Goal: Task Accomplishment & Management: Manage account settings

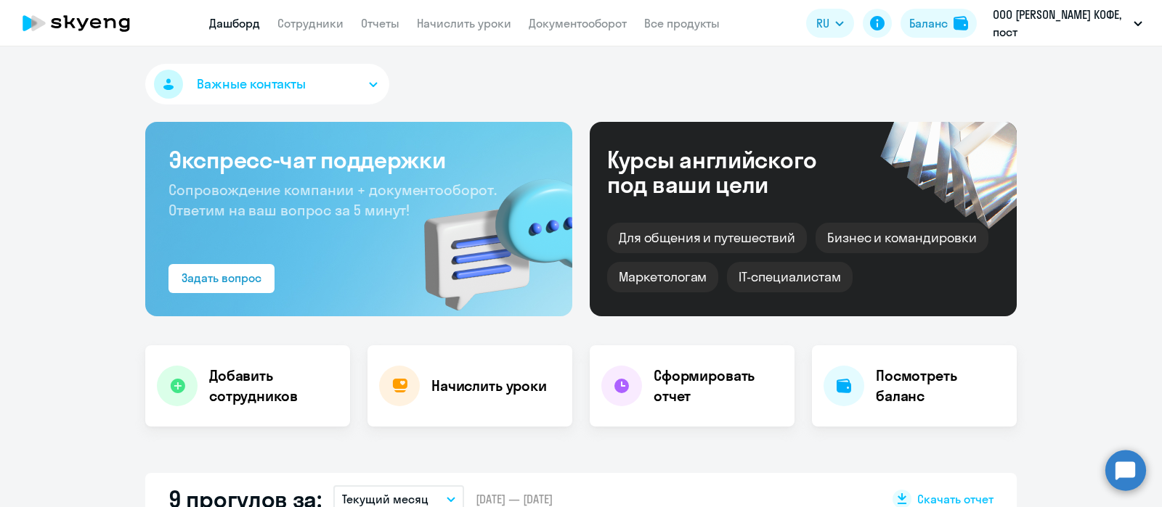
click at [304, 23] on link "Сотрудники" at bounding box center [310, 23] width 66 height 15
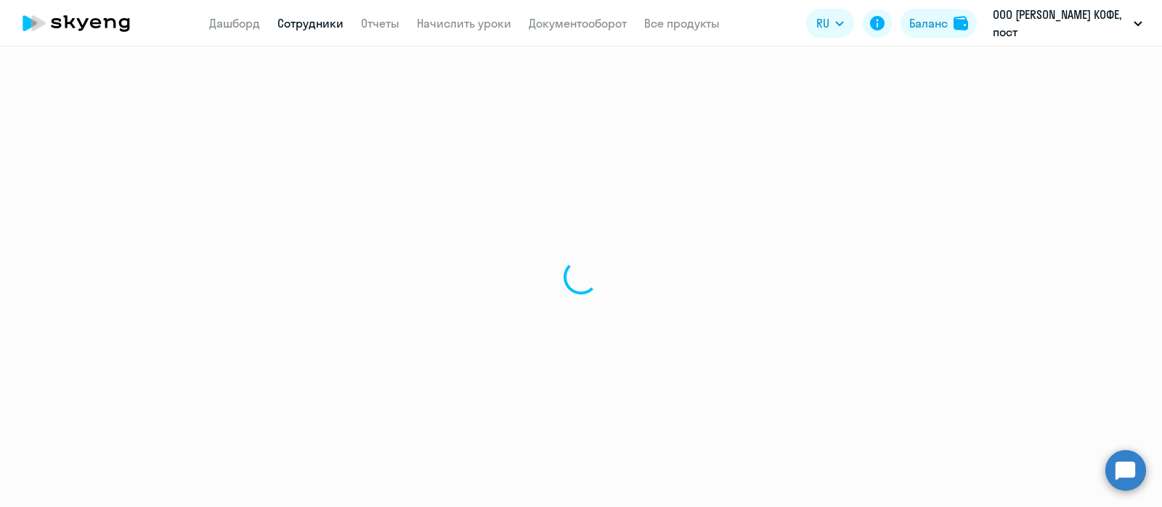
select select "30"
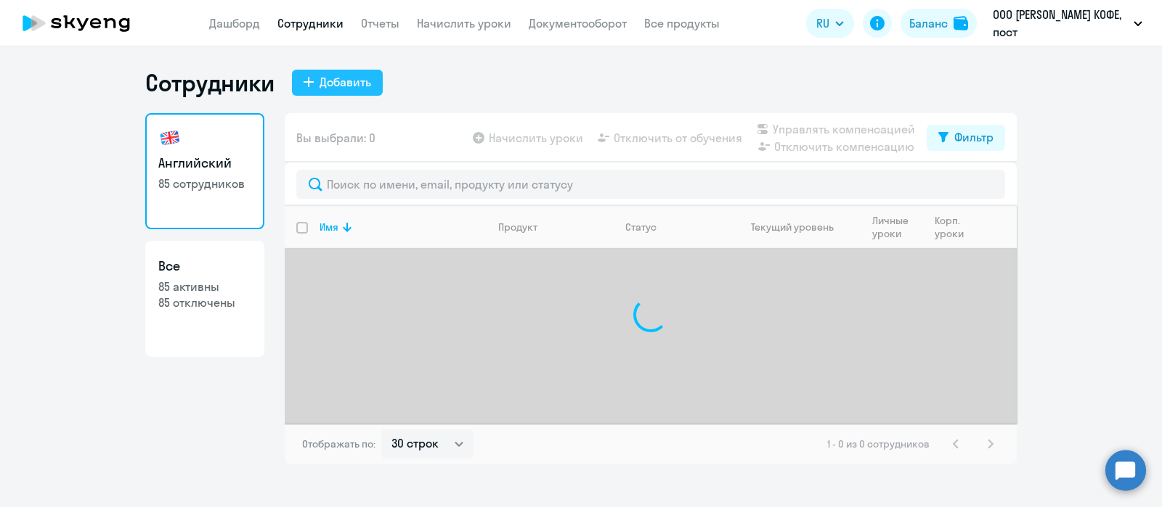
click at [337, 81] on div "Добавить" at bounding box center [345, 81] width 52 height 17
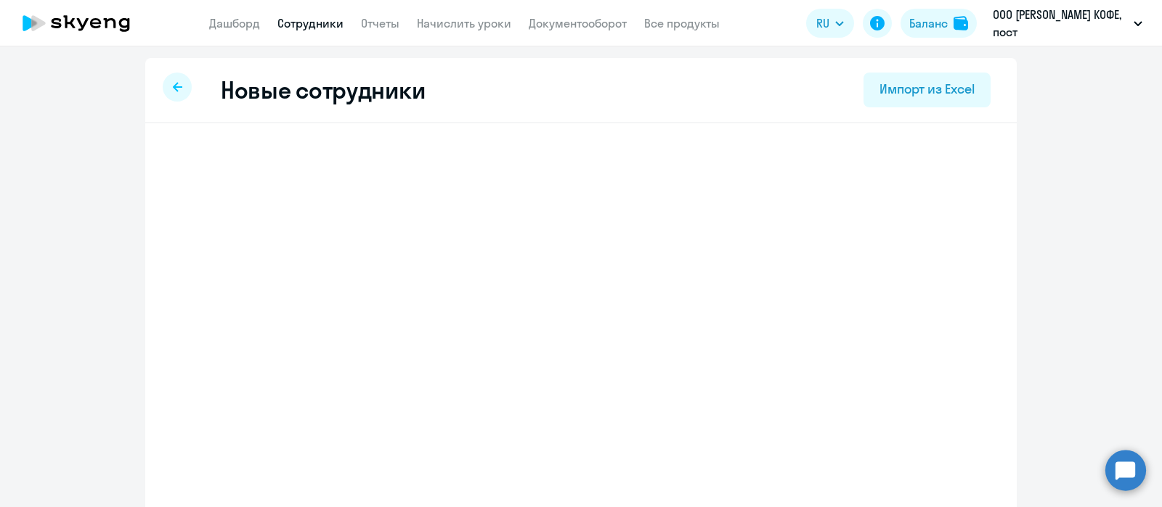
select select "english_adult_not_native_speaker"
select select "3"
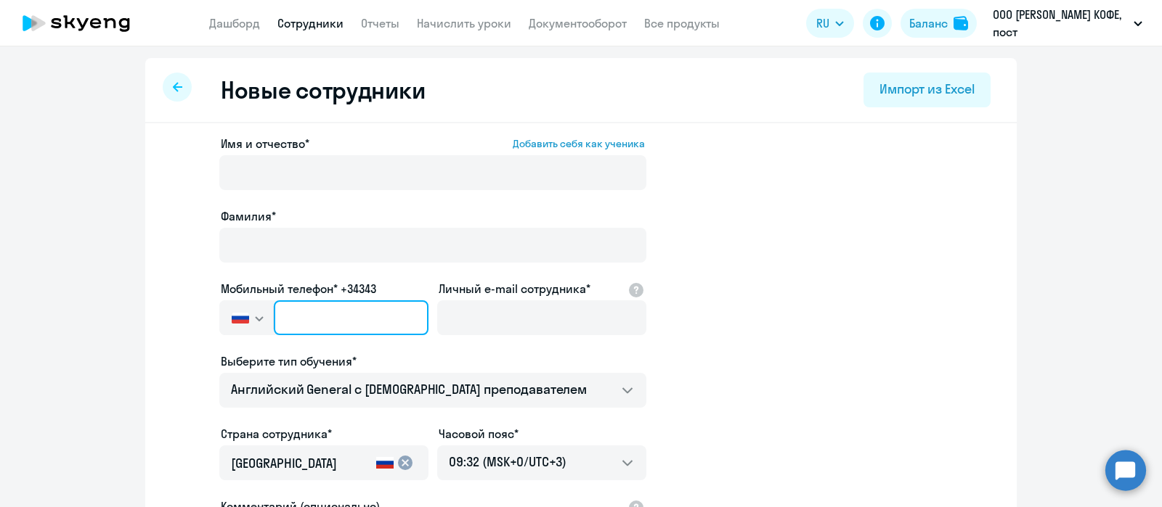
click at [323, 327] on input "text" at bounding box center [351, 318] width 155 height 35
paste input "[PHONE_NUMBER]"
type input "[PHONE_NUMBER]"
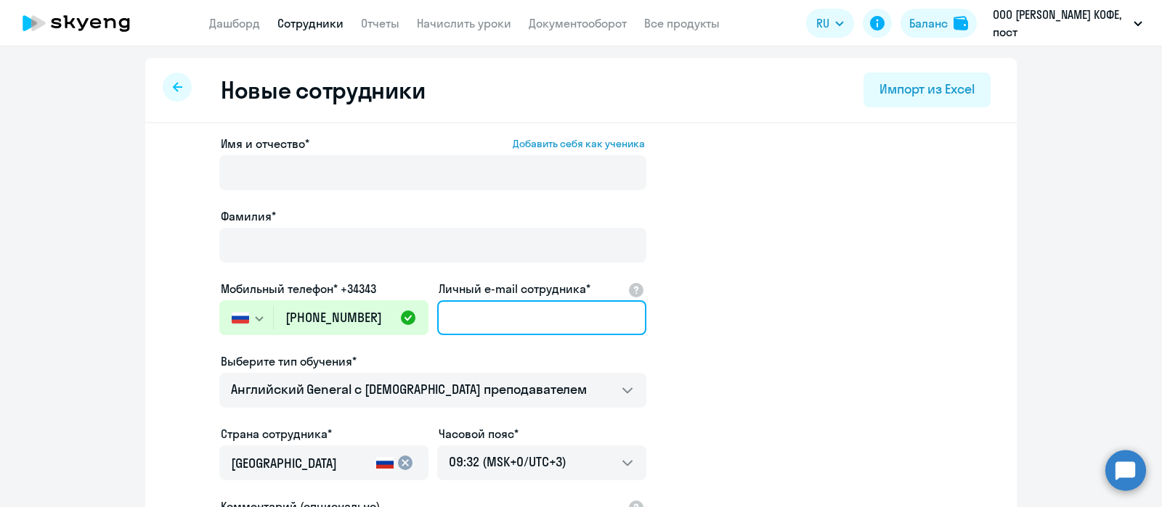
click at [484, 317] on input "Личный e-mail сотрудника*" at bounding box center [541, 318] width 209 height 35
paste input "89139691206"
type input "89139691206"
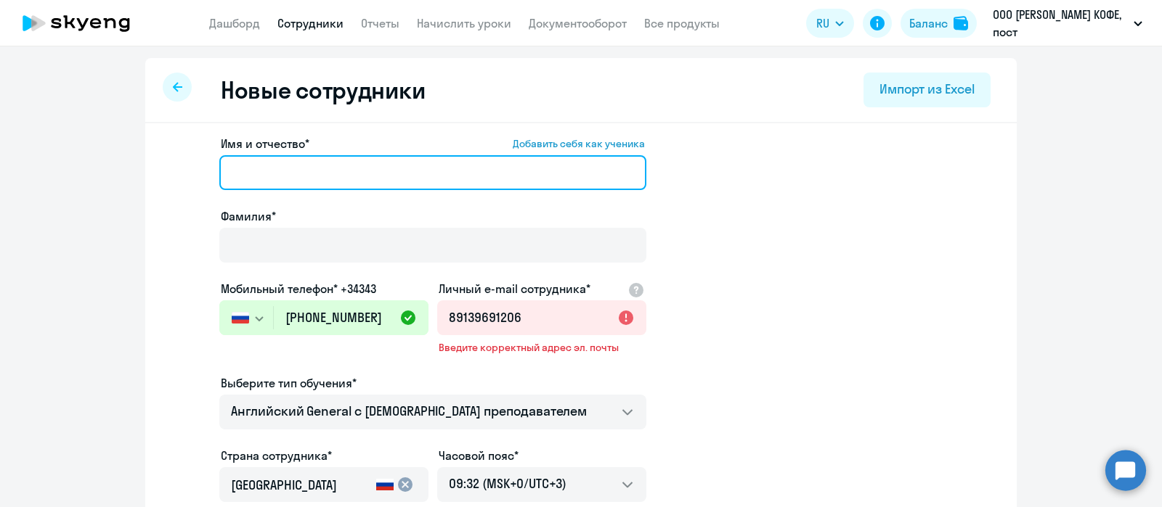
click at [295, 181] on input "Имя и отчество* Добавить себя как ученика" at bounding box center [432, 172] width 427 height 35
paste input "[PERSON_NAME]"
click at [295, 181] on input "[PERSON_NAME]" at bounding box center [432, 172] width 427 height 35
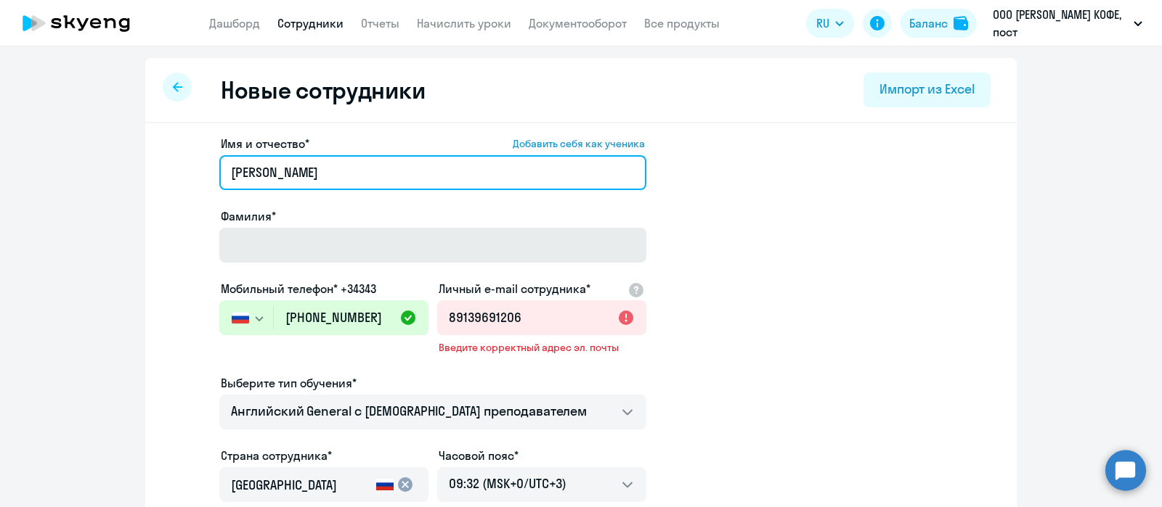
type input "[PERSON_NAME]"
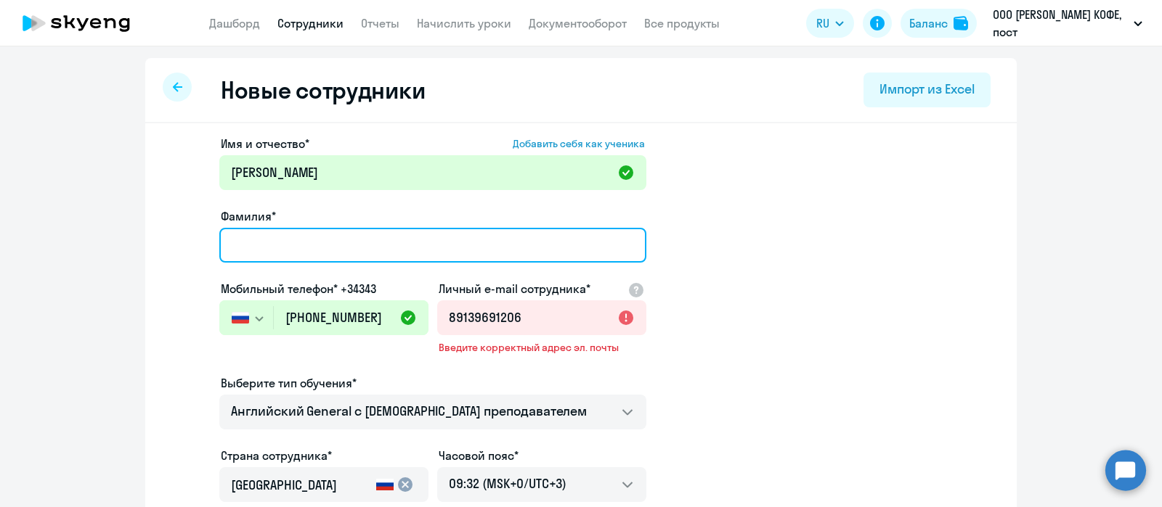
click at [291, 248] on input "Фамилия*" at bounding box center [432, 245] width 427 height 35
paste input "[PERSON_NAME]"
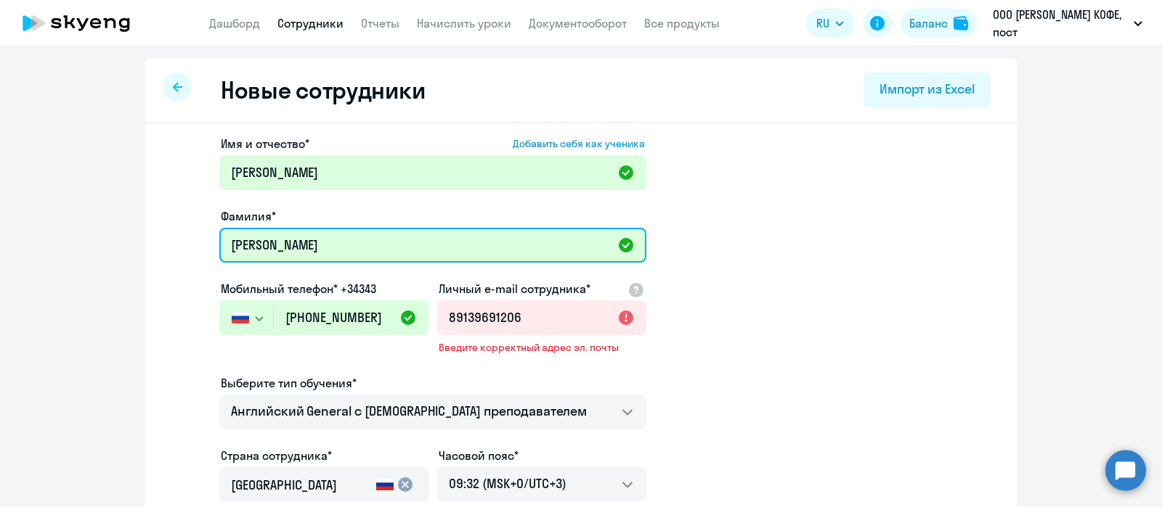
type input "[PERSON_NAME]"
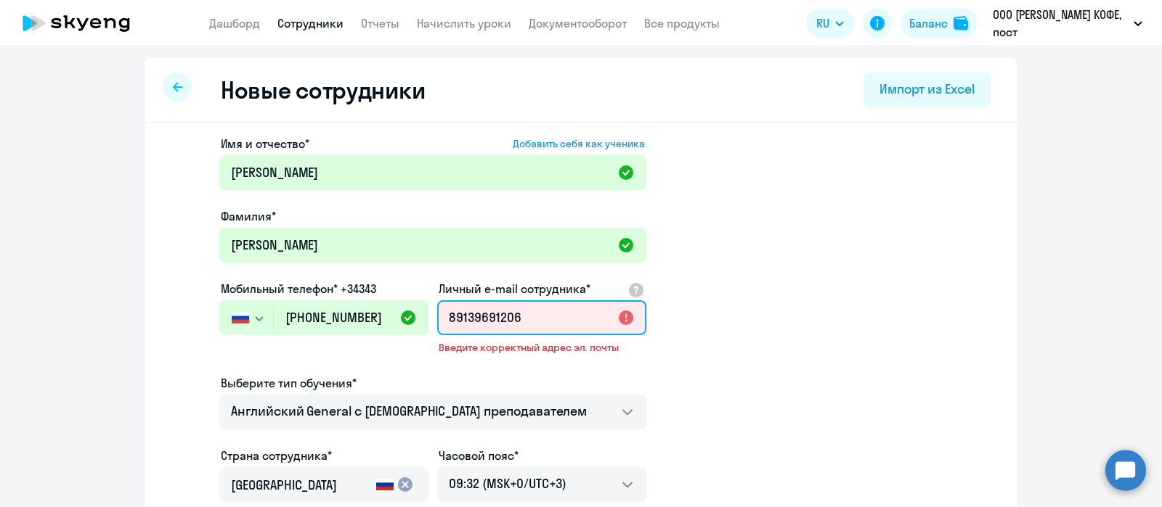
click at [499, 314] on input "89139691206" at bounding box center [541, 318] width 209 height 35
paste input "[PERSON_NAME][EMAIL_ADDRESS][DOMAIN_NAME]"
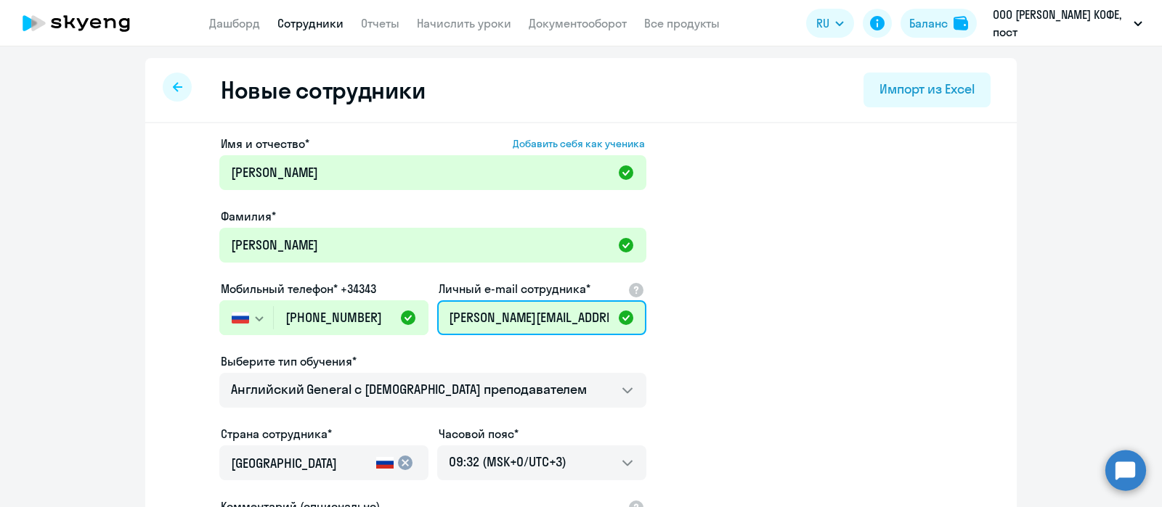
scroll to position [0, 9]
type input "[PERSON_NAME][EMAIL_ADDRESS][DOMAIN_NAME]"
click at [745, 356] on app-new-student-form "Имя и отчество* Добавить себя как ученика [PERSON_NAME]* [PERSON_NAME] Мобильны…" at bounding box center [580, 394] width 825 height 518
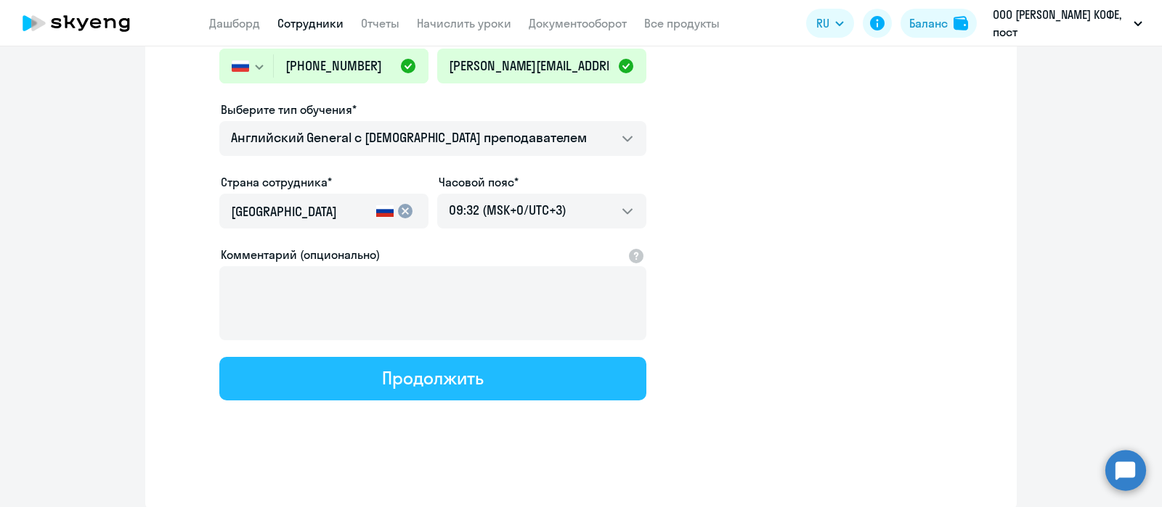
click at [495, 388] on button "Продолжить" at bounding box center [432, 379] width 427 height 44
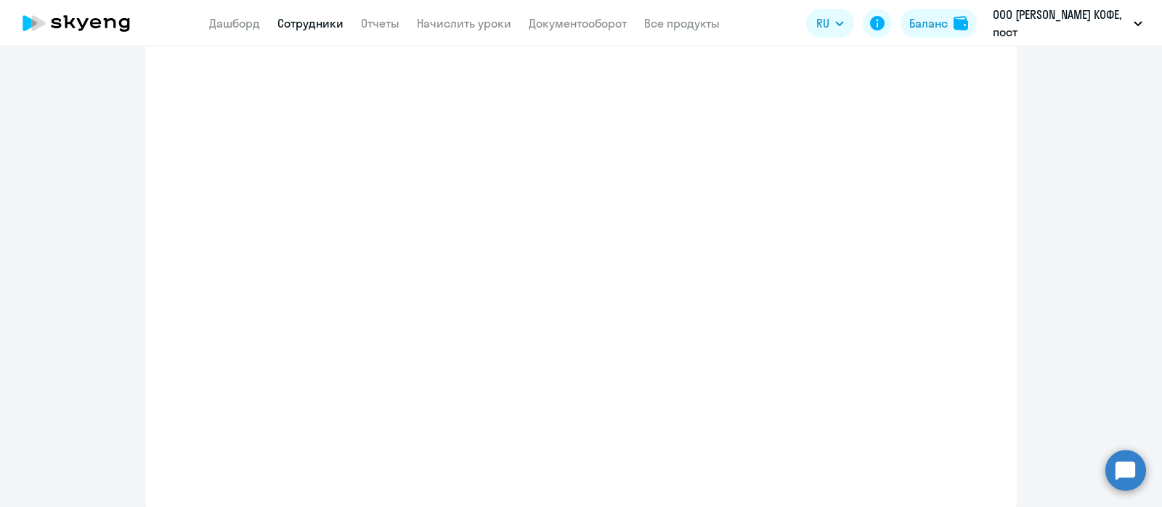
select select "english_adult_not_native_speaker"
select select "3"
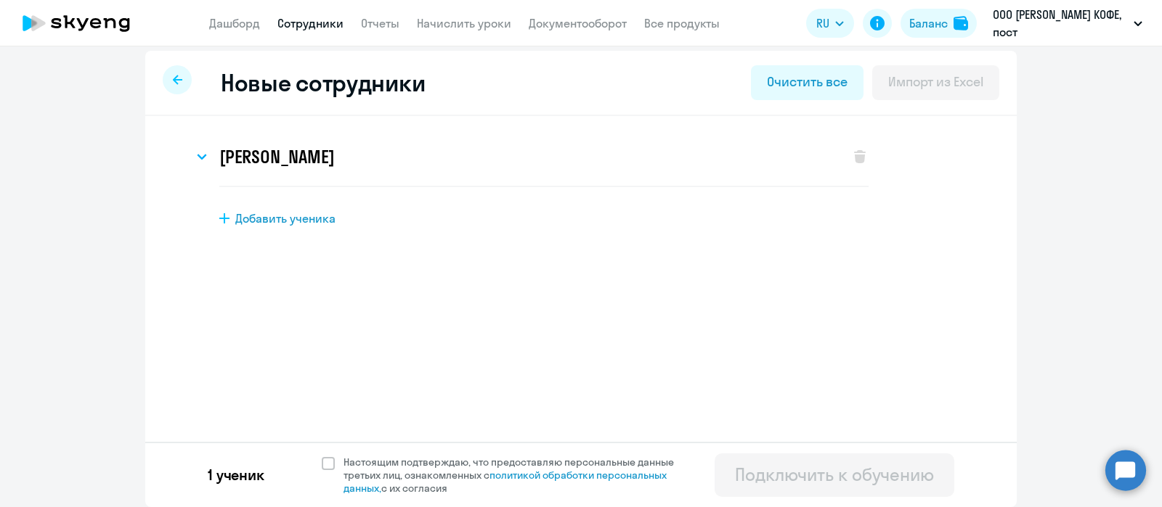
scroll to position [0, 0]
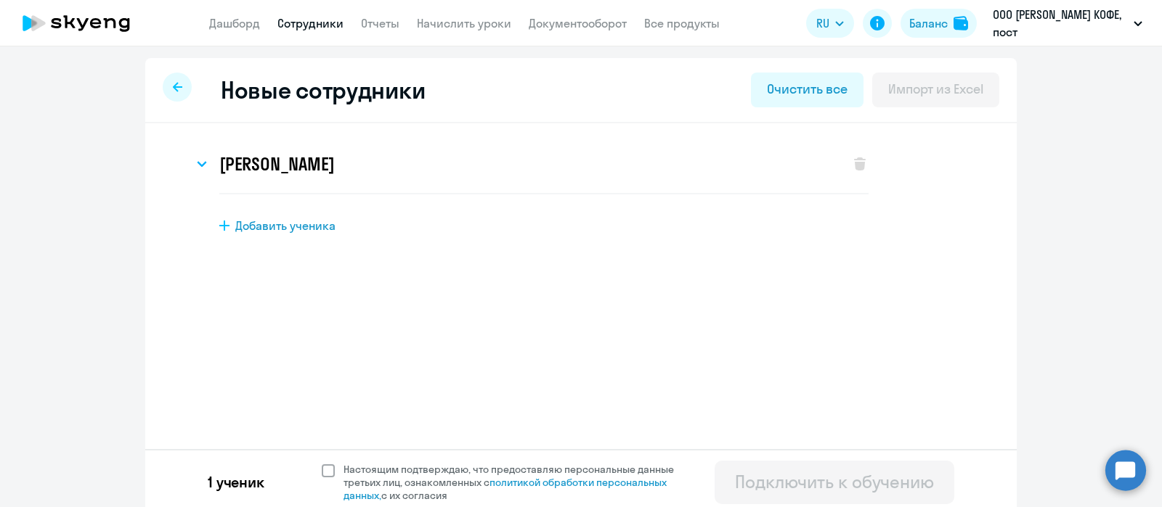
click at [323, 465] on span at bounding box center [328, 471] width 13 height 13
click at [322, 463] on input "Настоящим подтверждаю, что предоставляю персональные данные третьих лиц, ознако…" at bounding box center [321, 462] width 1 height 1
checkbox input "true"
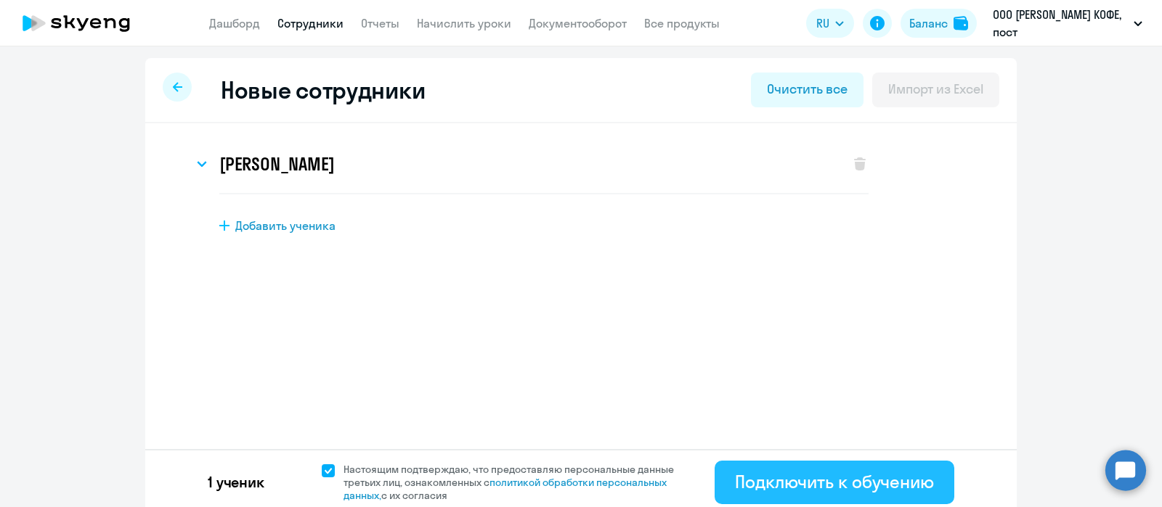
click at [735, 471] on div "Подключить к обучению" at bounding box center [834, 481] width 199 height 23
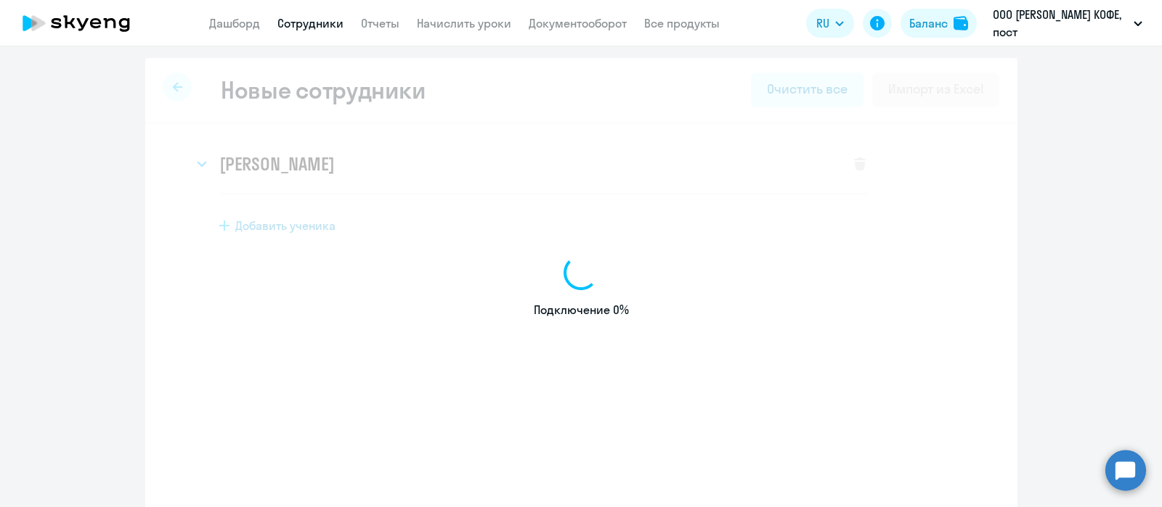
select select "english_adult_not_native_speaker"
select select "3"
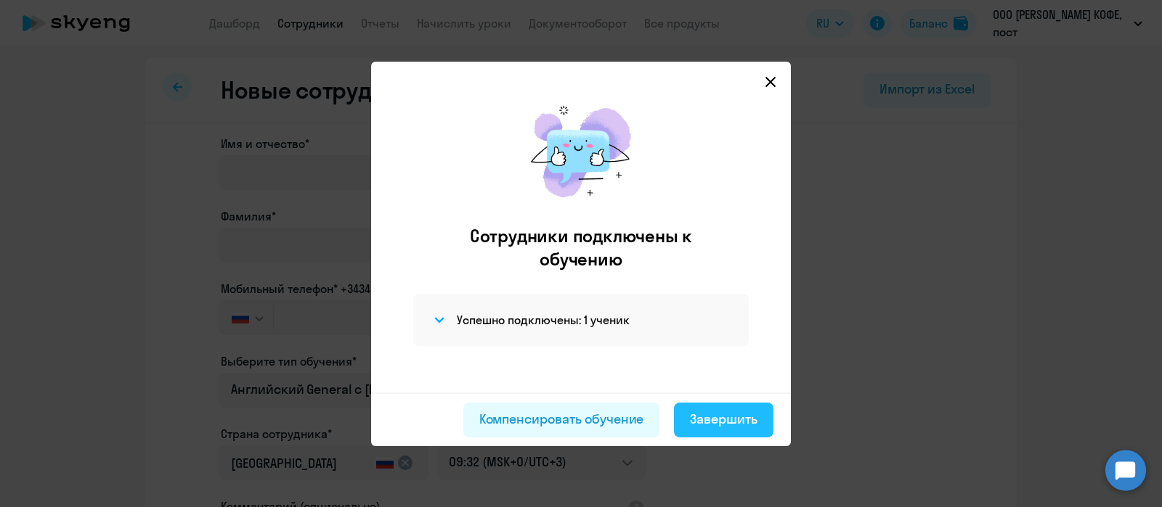
click at [711, 412] on div "Завершить" at bounding box center [724, 419] width 68 height 19
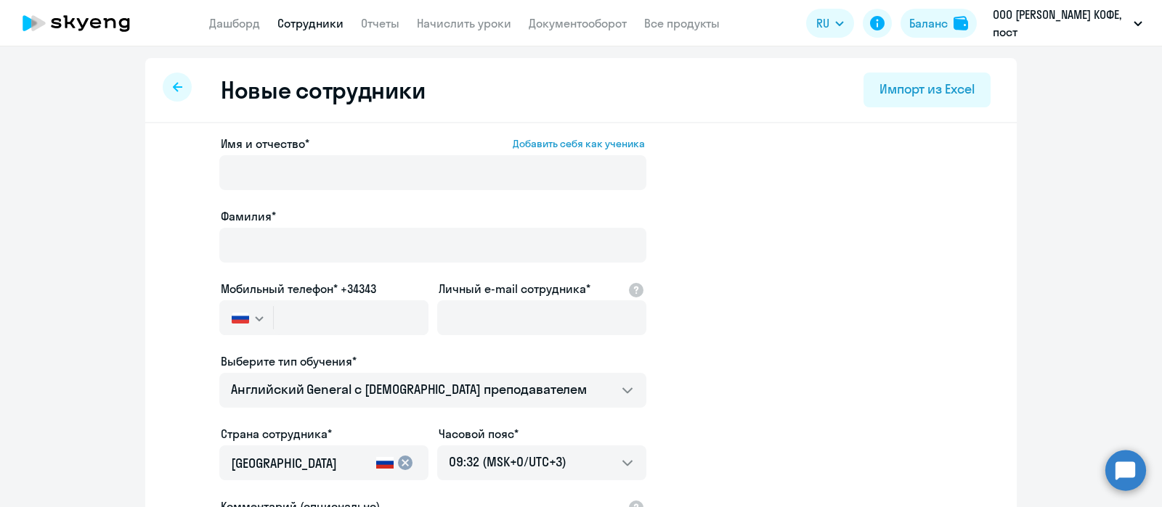
select select "30"
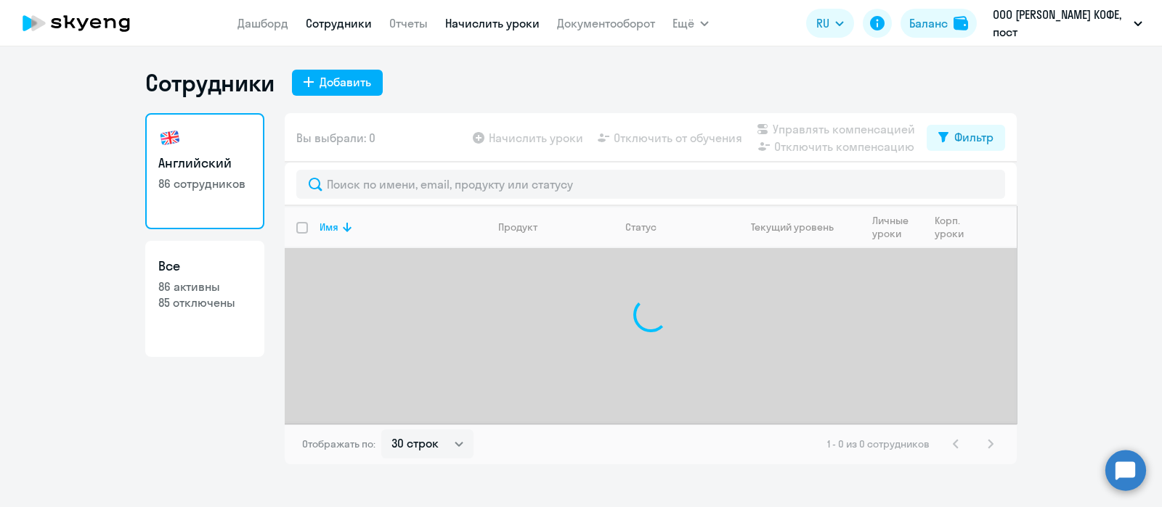
click at [493, 17] on link "Начислить уроки" at bounding box center [492, 23] width 94 height 15
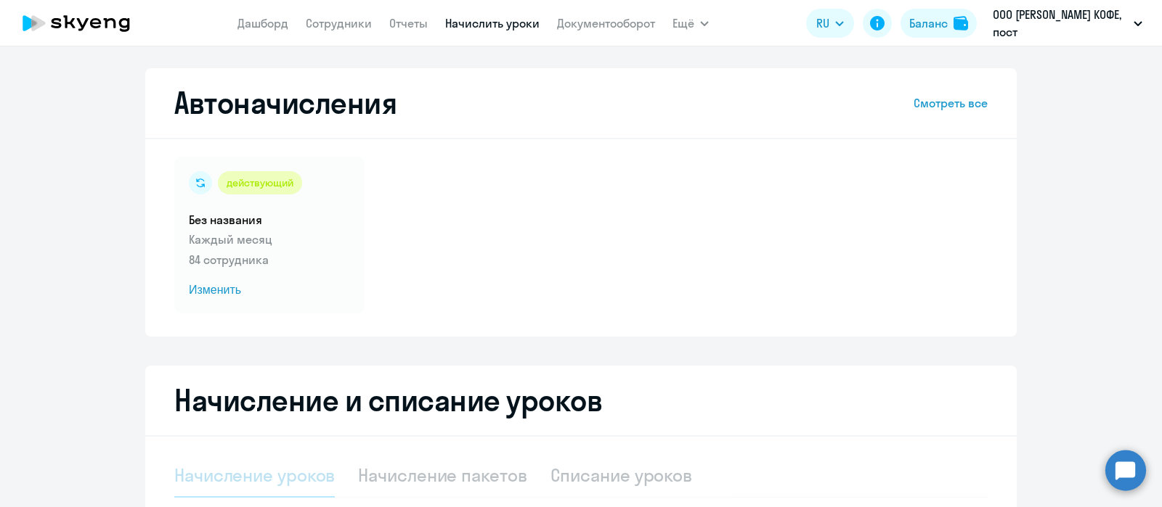
select select "10"
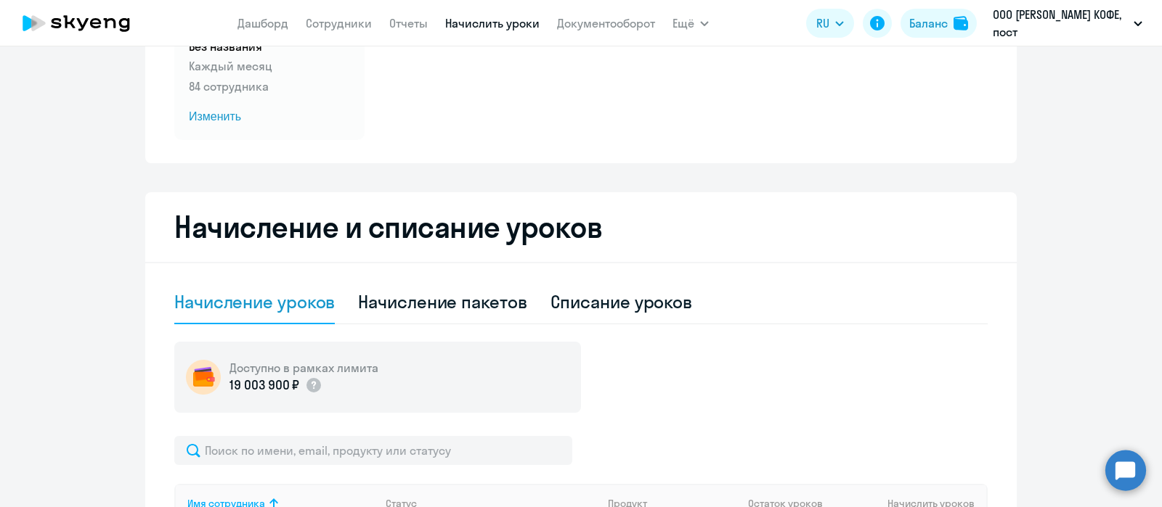
scroll to position [175, 0]
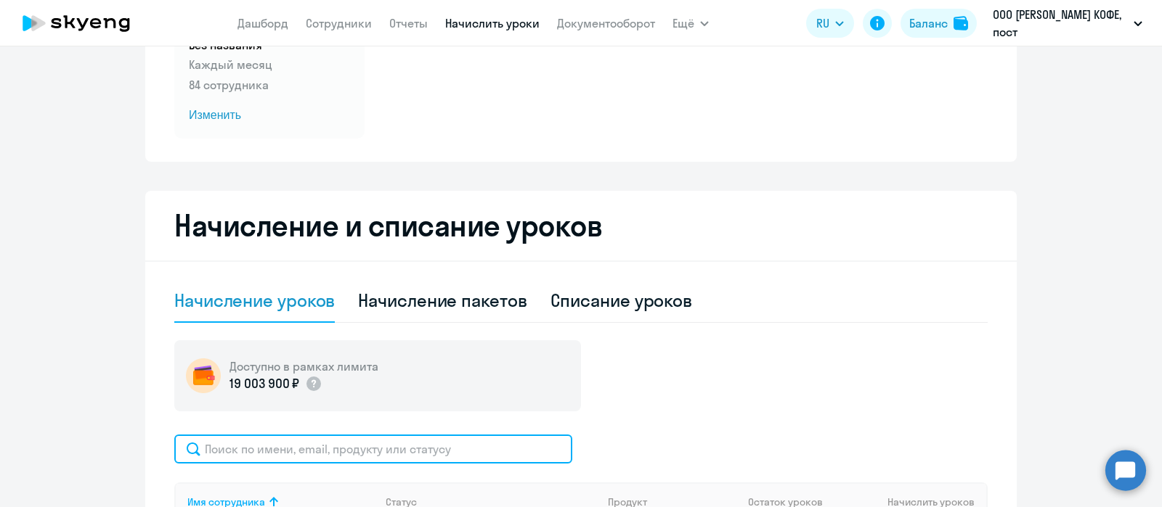
click at [366, 444] on input "text" at bounding box center [373, 449] width 398 height 29
paste input "[PERSON_NAME][EMAIL_ADDRESS][DOMAIN_NAME]"
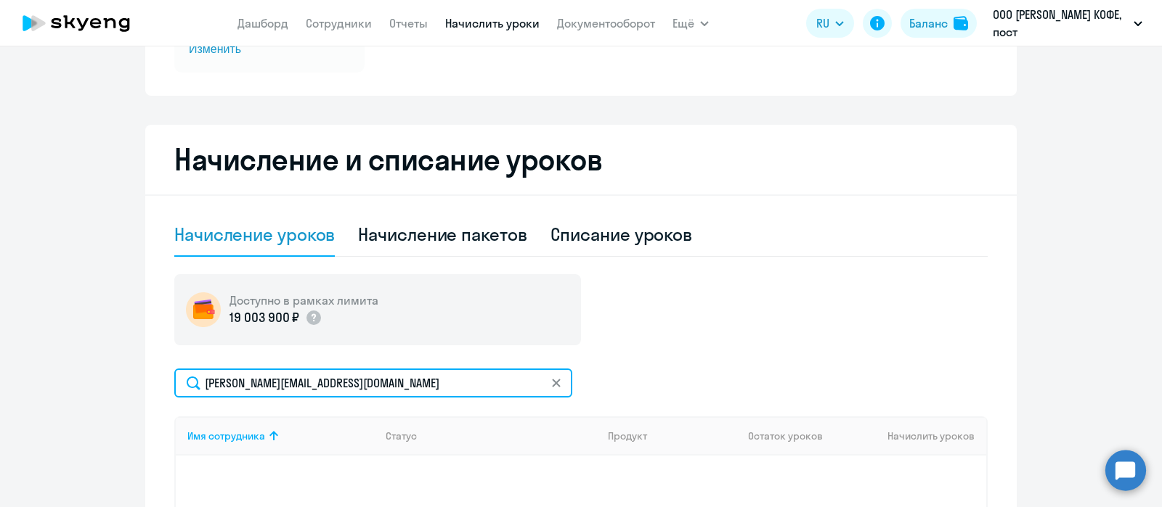
scroll to position [266, 0]
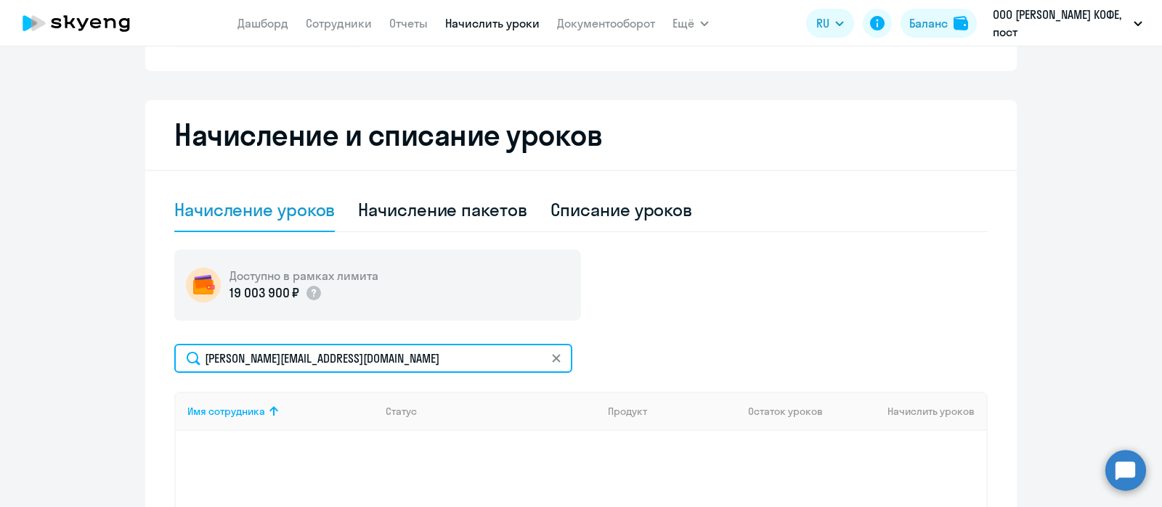
click at [302, 358] on input "[PERSON_NAME][EMAIL_ADDRESS][DOMAIN_NAME]" at bounding box center [373, 358] width 398 height 29
type input "смоля"
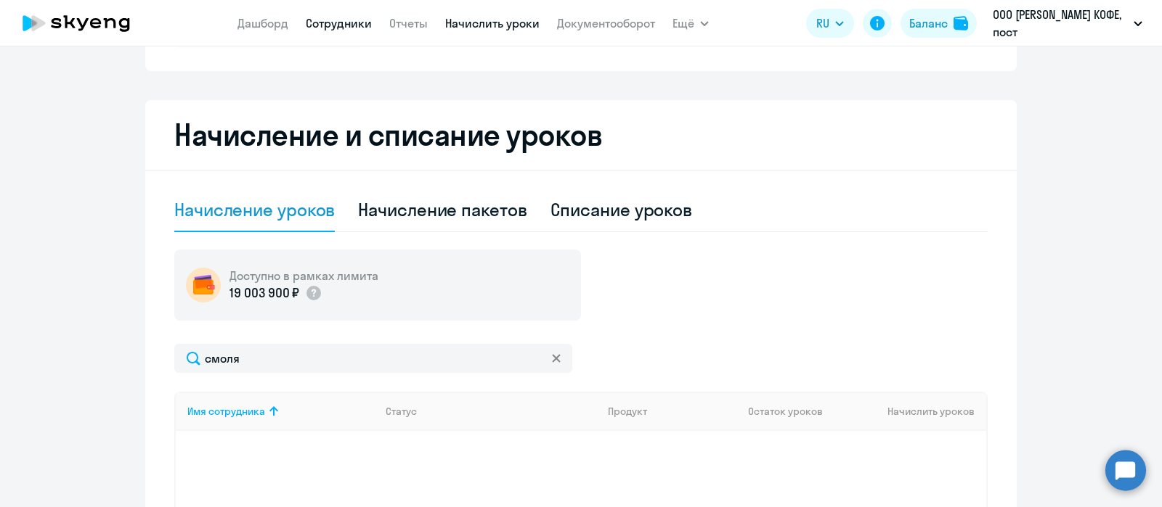
click at [354, 23] on link "Сотрудники" at bounding box center [339, 23] width 66 height 15
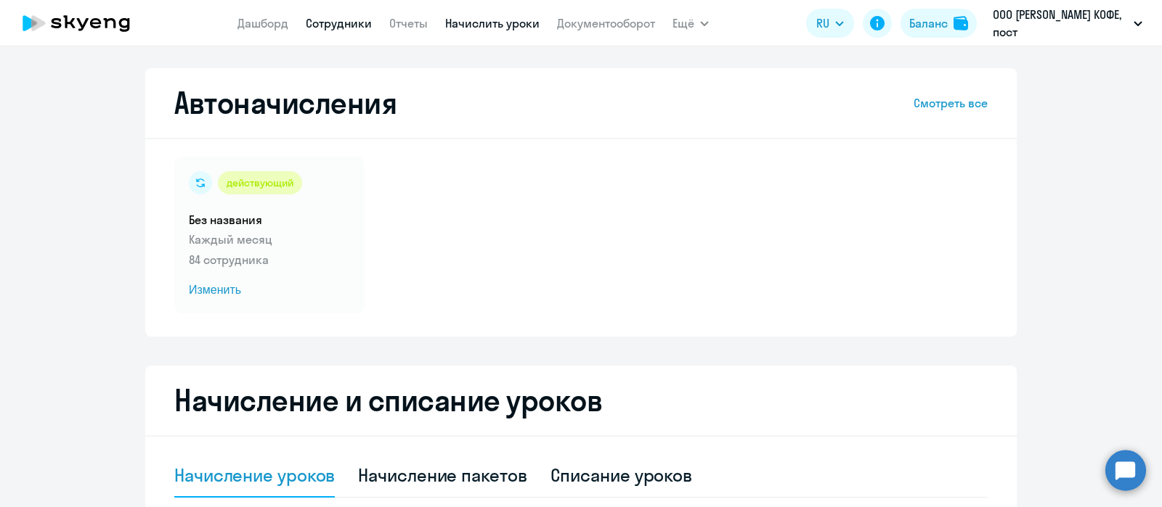
select select "30"
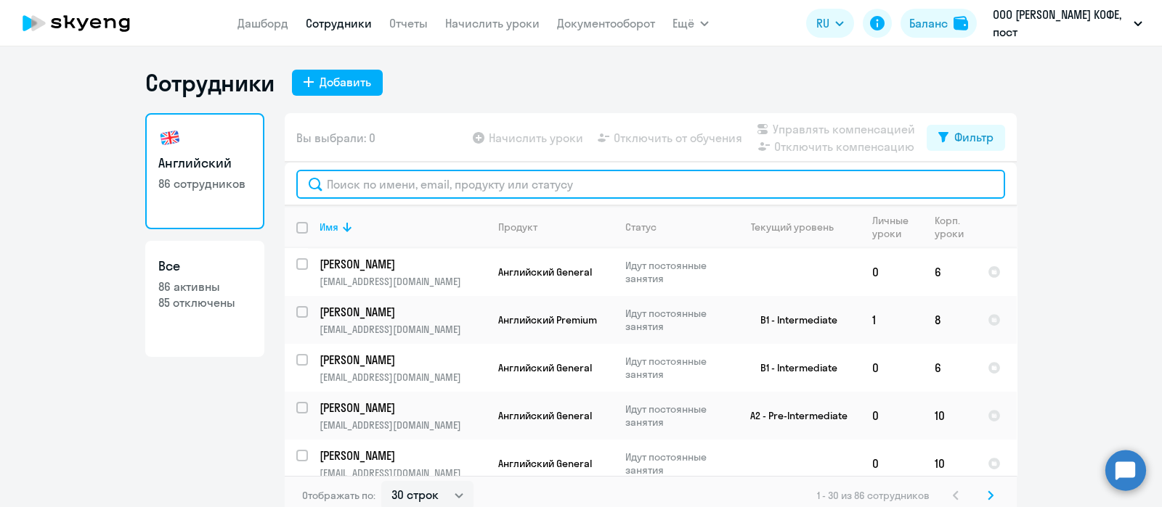
click at [425, 187] on input "text" at bounding box center [650, 184] width 709 height 29
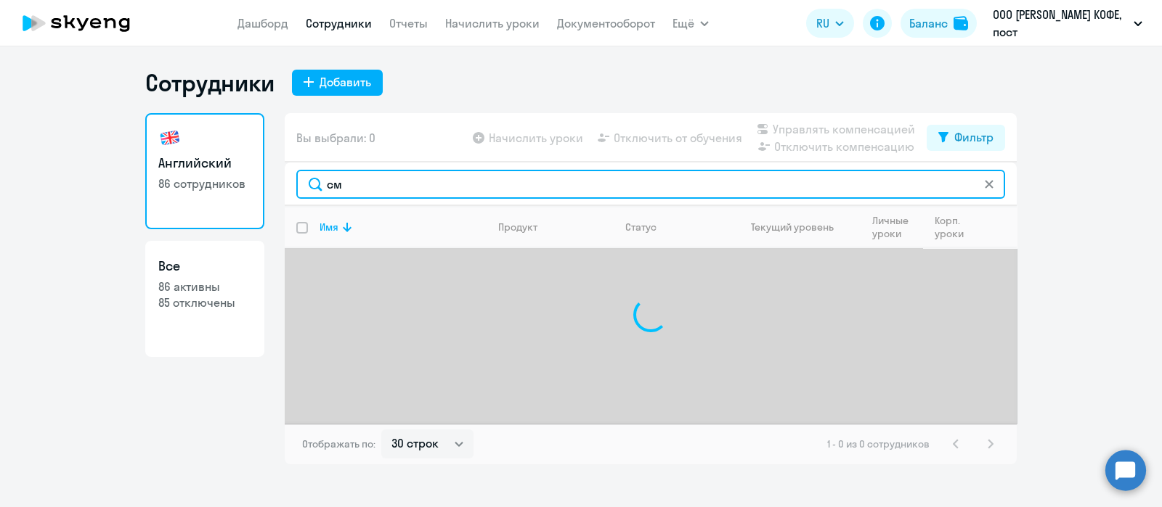
type input "с"
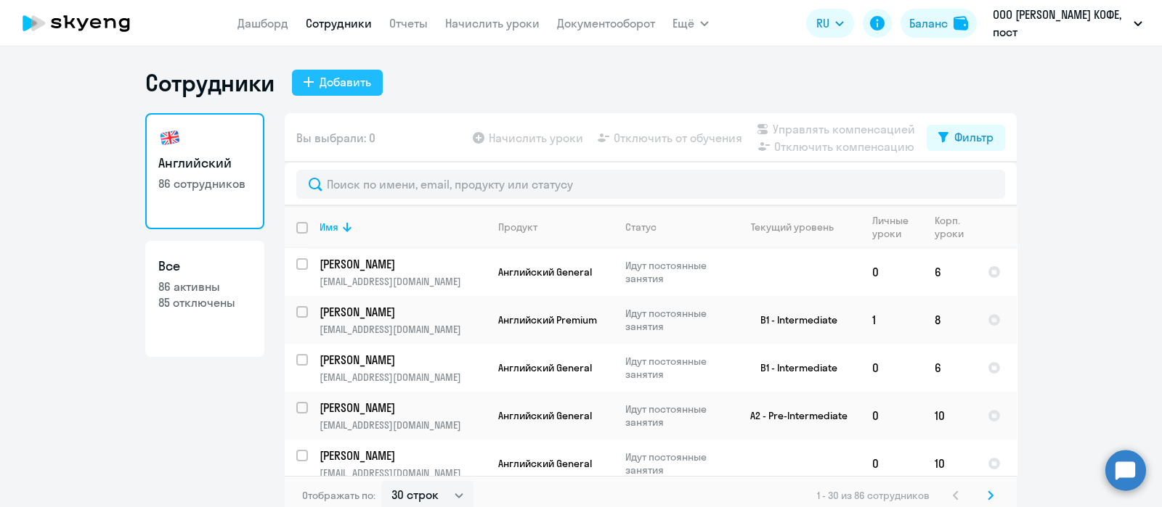
click at [336, 91] on button "Добавить" at bounding box center [337, 83] width 91 height 26
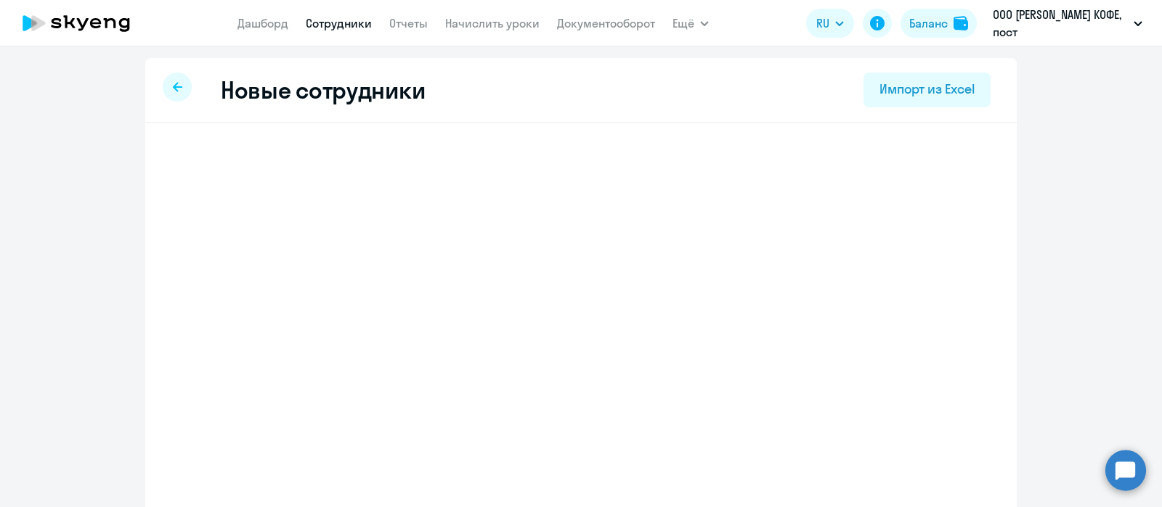
select select "english_adult_not_native_speaker"
select select "3"
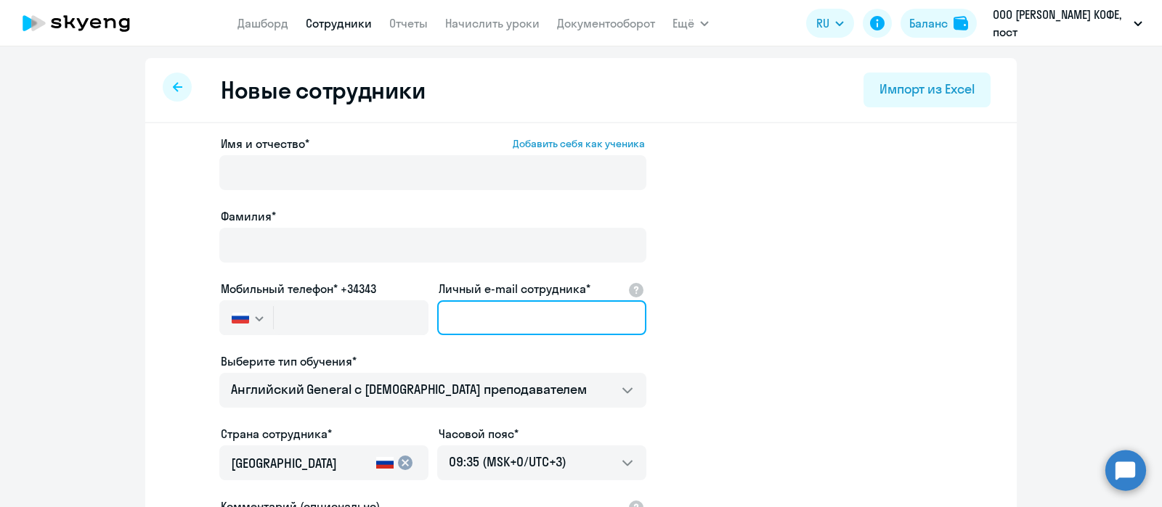
click at [466, 321] on input "Личный e-mail сотрудника*" at bounding box center [541, 318] width 209 height 35
paste input "89139691206"
type input "89139691206"
click at [466, 321] on input "89139691206" at bounding box center [541, 318] width 209 height 35
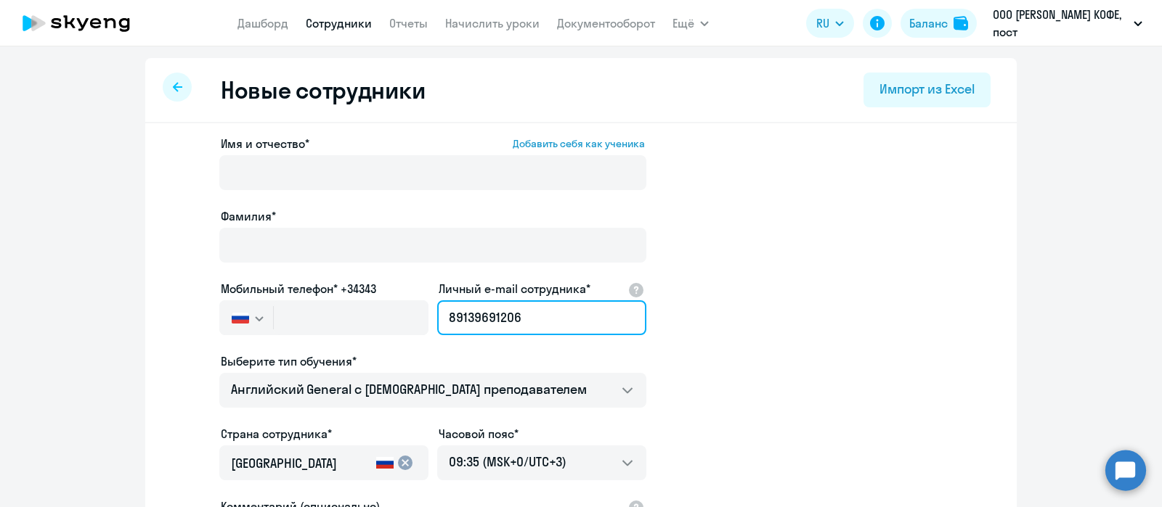
click at [466, 321] on input "89139691206" at bounding box center [541, 318] width 209 height 35
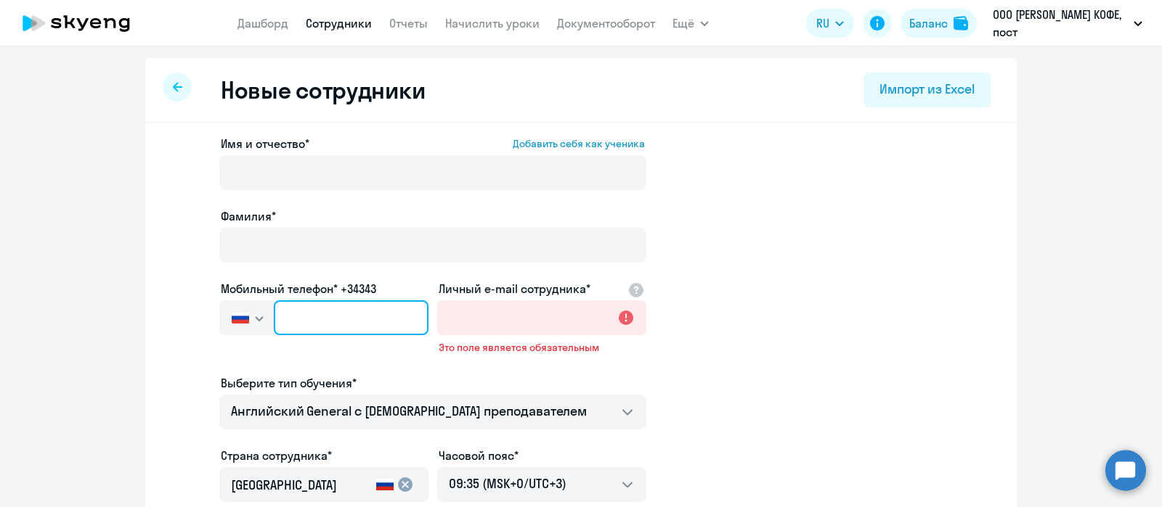
click at [346, 310] on input "text" at bounding box center [351, 318] width 155 height 35
paste input "[PHONE_NUMBER]"
type input "[PHONE_NUMBER]"
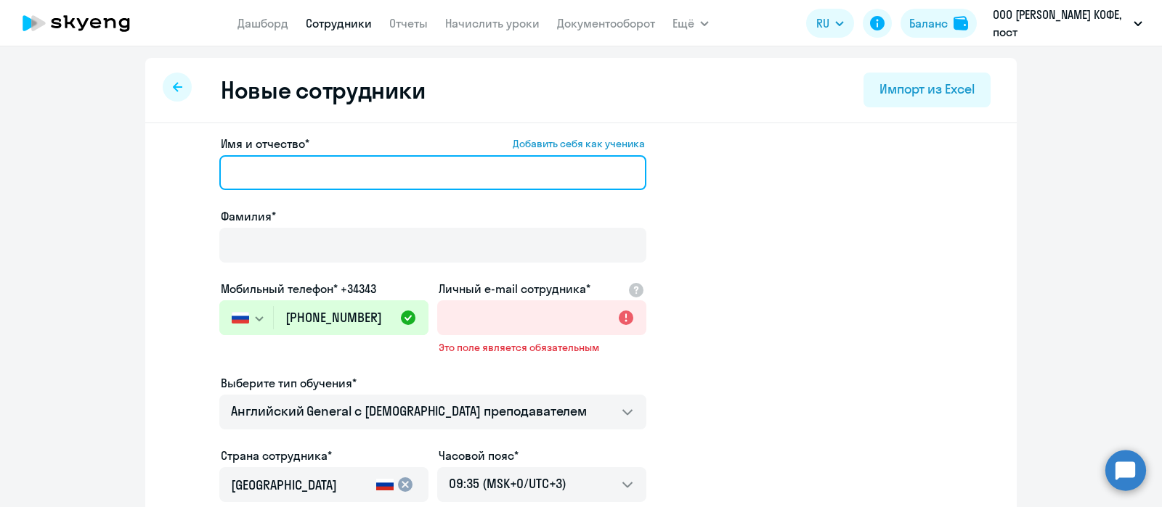
click at [340, 177] on input "Имя и отчество* Добавить себя как ученика" at bounding box center [432, 172] width 427 height 35
type input "[PERSON_NAME]"
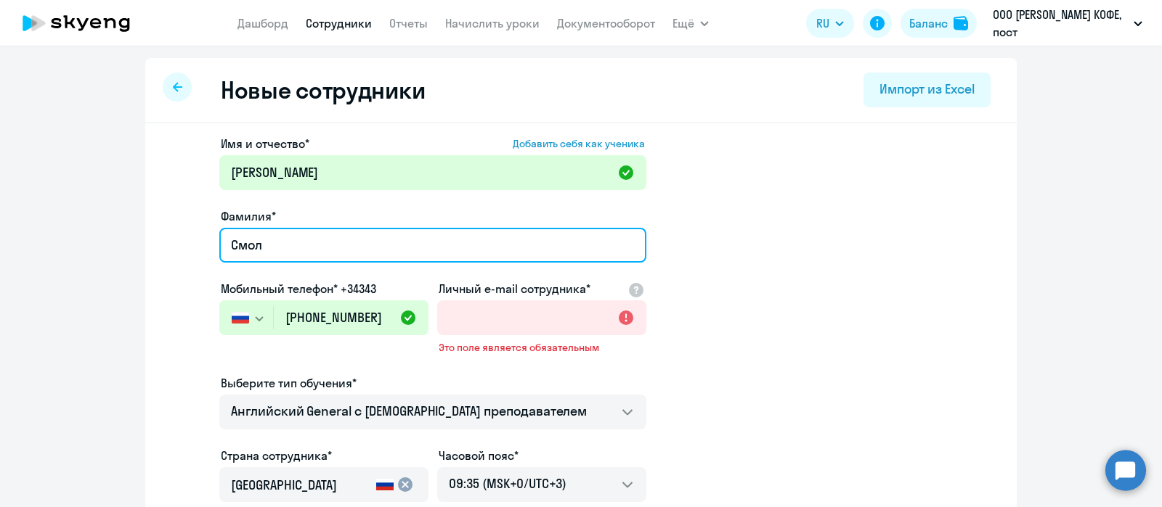
type input "[PERSON_NAME]"
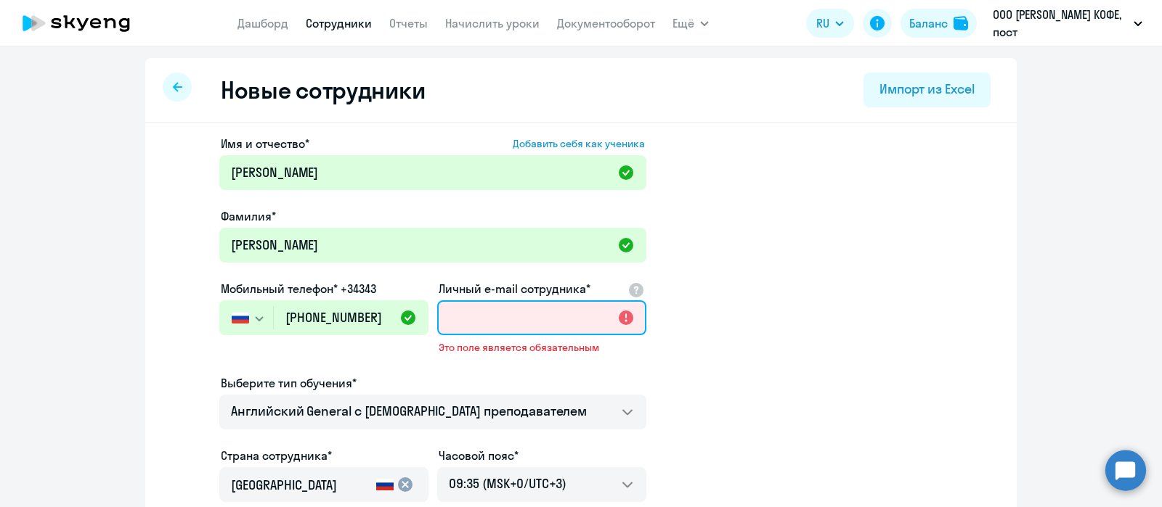
click at [457, 321] on input "Личный e-mail сотрудника*" at bounding box center [541, 318] width 209 height 35
paste input "[PERSON_NAME][EMAIL_ADDRESS][DOMAIN_NAME]"
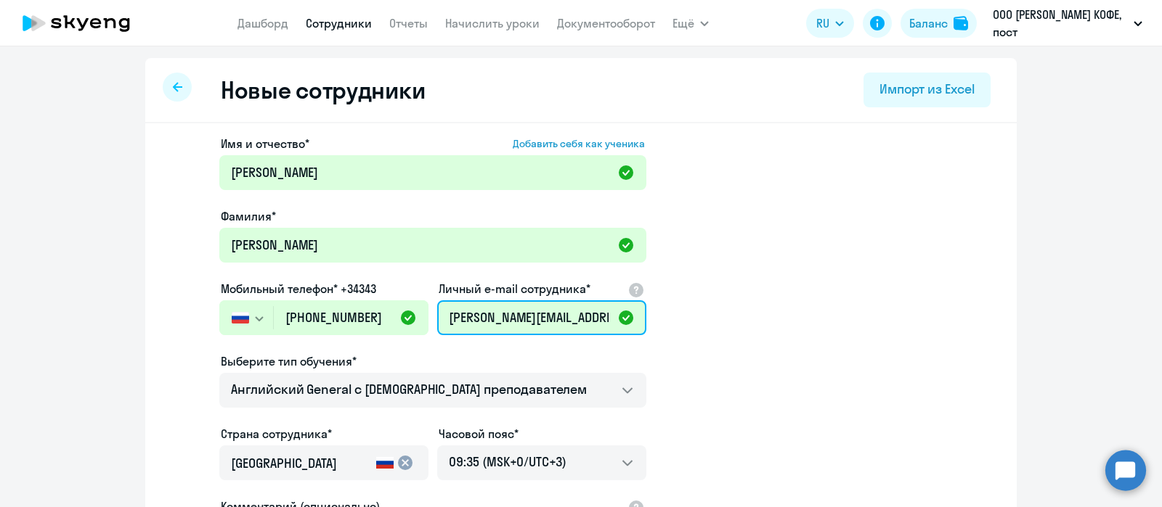
scroll to position [0, 9]
type input "[PERSON_NAME][EMAIL_ADDRESS][DOMAIN_NAME]"
drag, startPoint x: 717, startPoint y: 364, endPoint x: 688, endPoint y: 397, distance: 43.7
click at [688, 397] on app-new-student-form "Имя и отчество* Добавить себя как ученика [PERSON_NAME]* [PERSON_NAME] Мобильны…" at bounding box center [580, 394] width 825 height 518
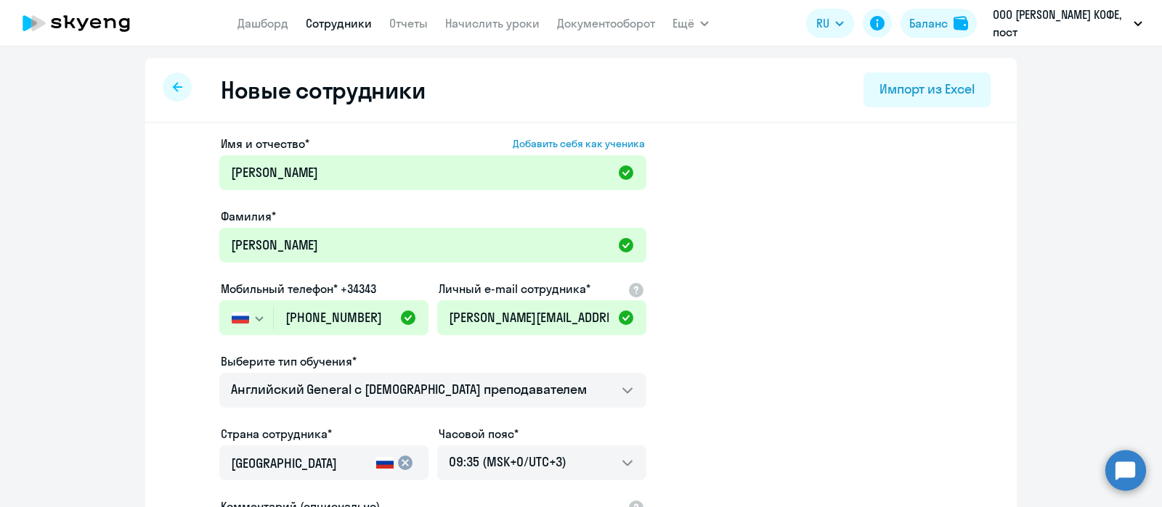
scroll to position [252, 0]
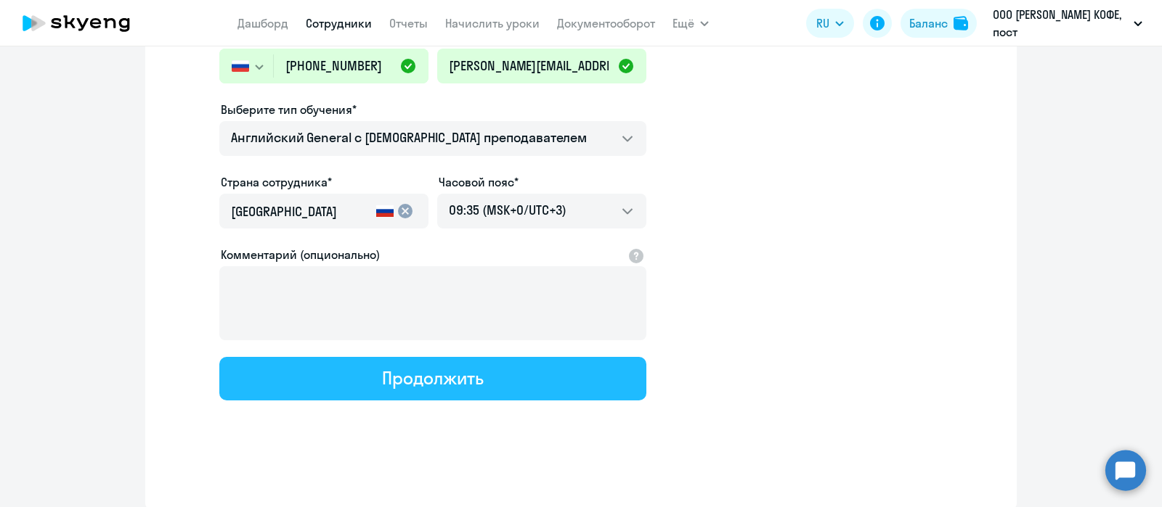
click at [512, 374] on button "Продолжить" at bounding box center [432, 379] width 427 height 44
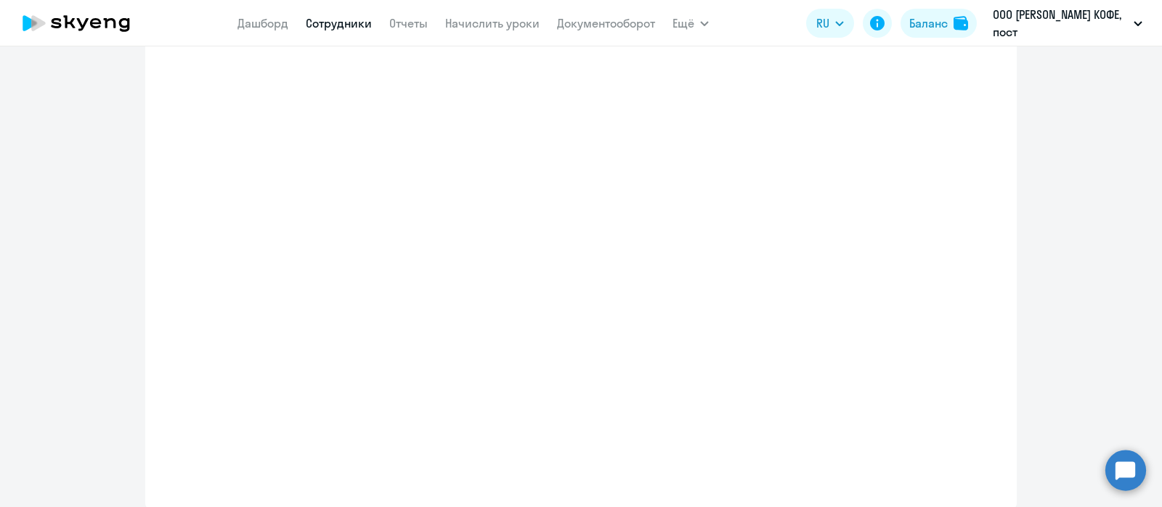
select select "english_adult_not_native_speaker"
select select "3"
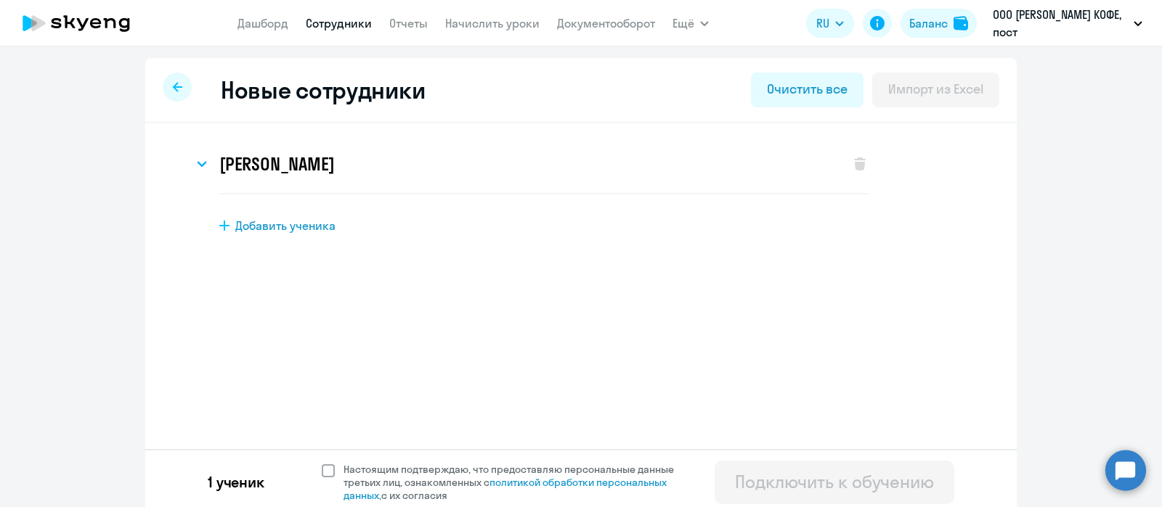
click at [322, 466] on span at bounding box center [328, 471] width 13 height 13
click at [322, 463] on input "Настоящим подтверждаю, что предоставляю персональные данные третьих лиц, ознако…" at bounding box center [321, 462] width 1 height 1
checkbox input "true"
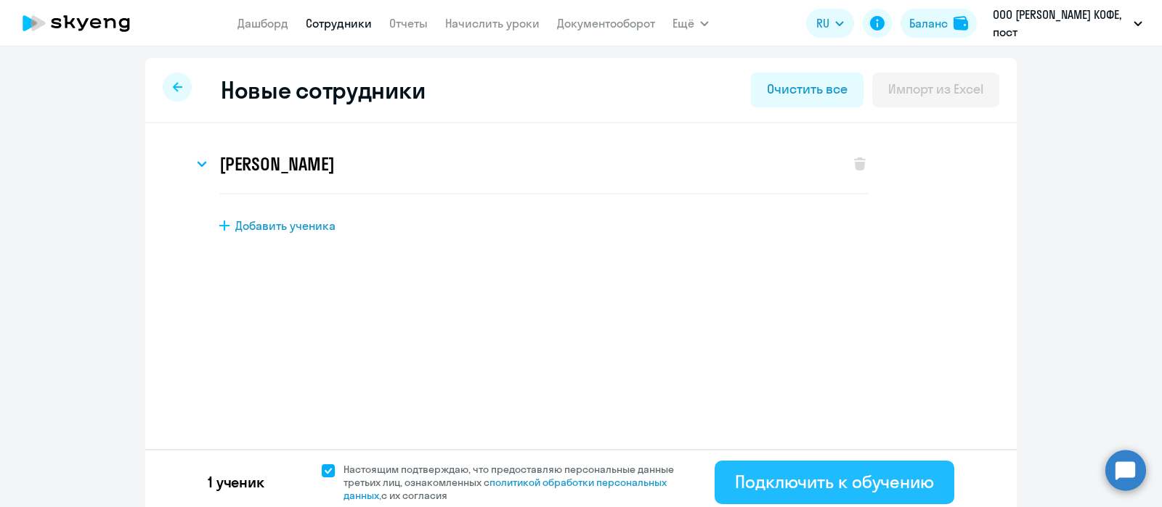
click at [791, 484] on div "Подключить к обучению" at bounding box center [834, 481] width 199 height 23
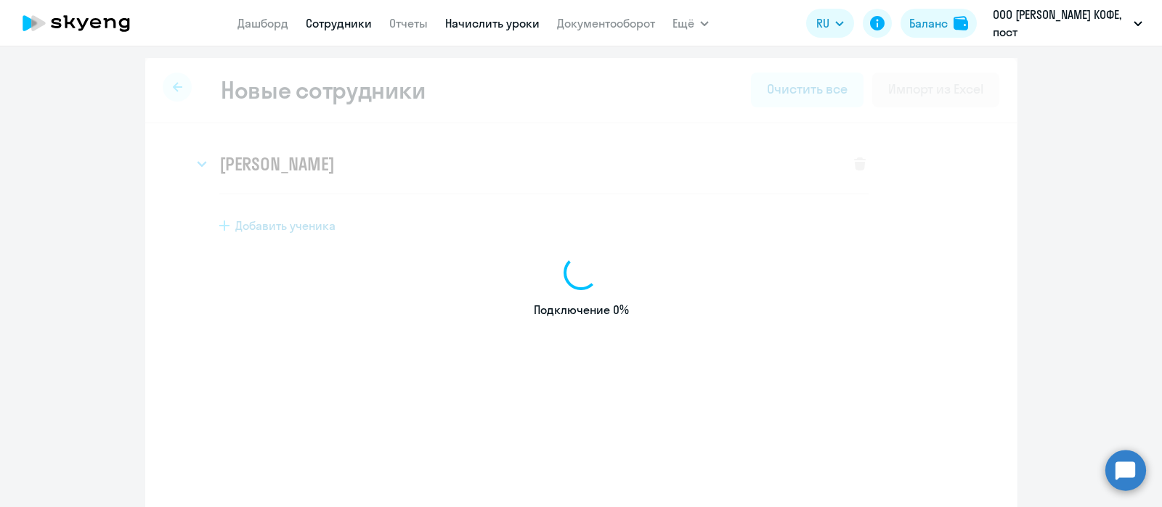
select select "english_adult_not_native_speaker"
select select "3"
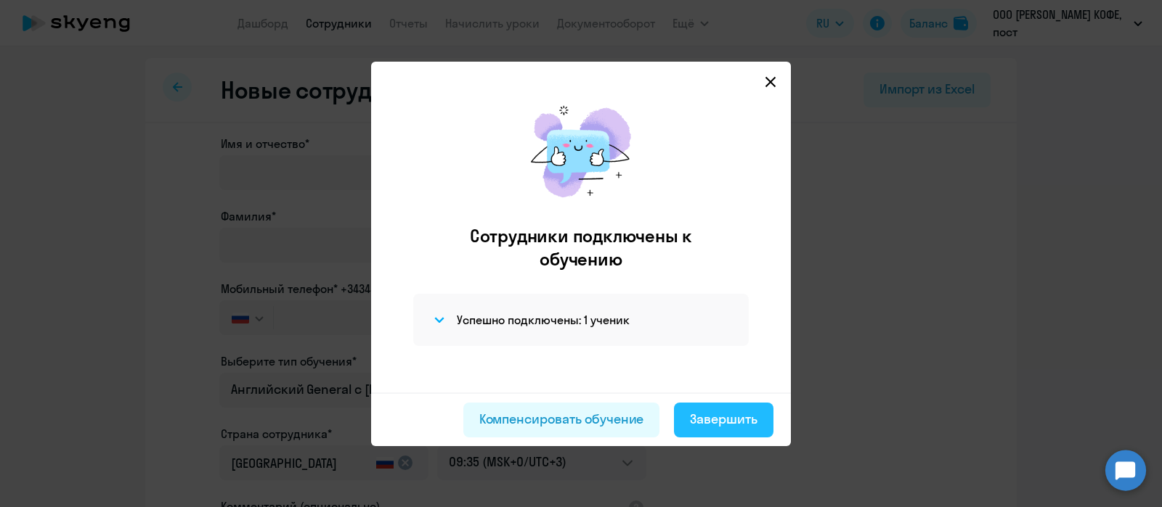
click at [720, 422] on div "Завершить" at bounding box center [724, 419] width 68 height 19
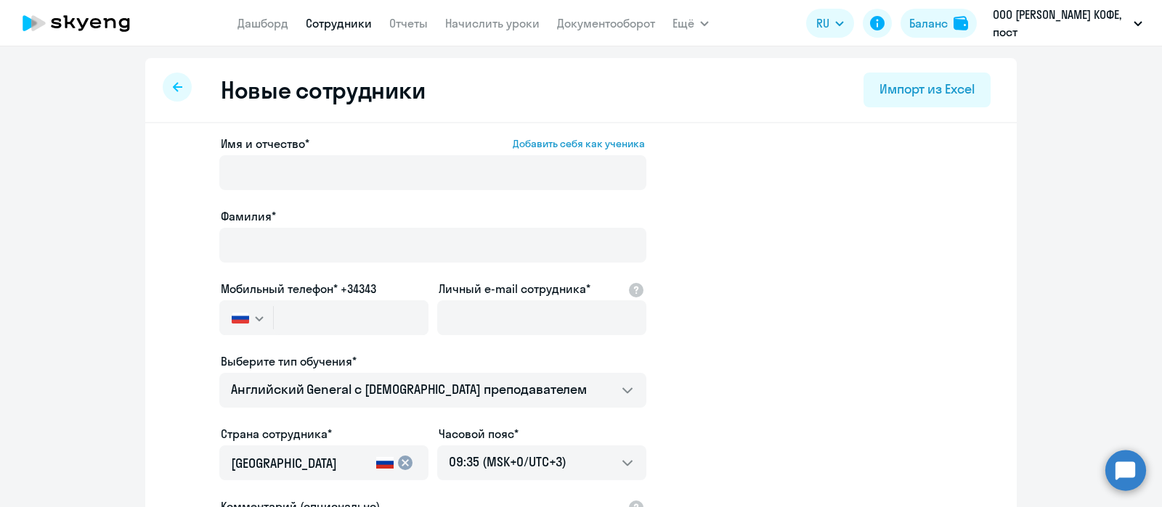
select select "30"
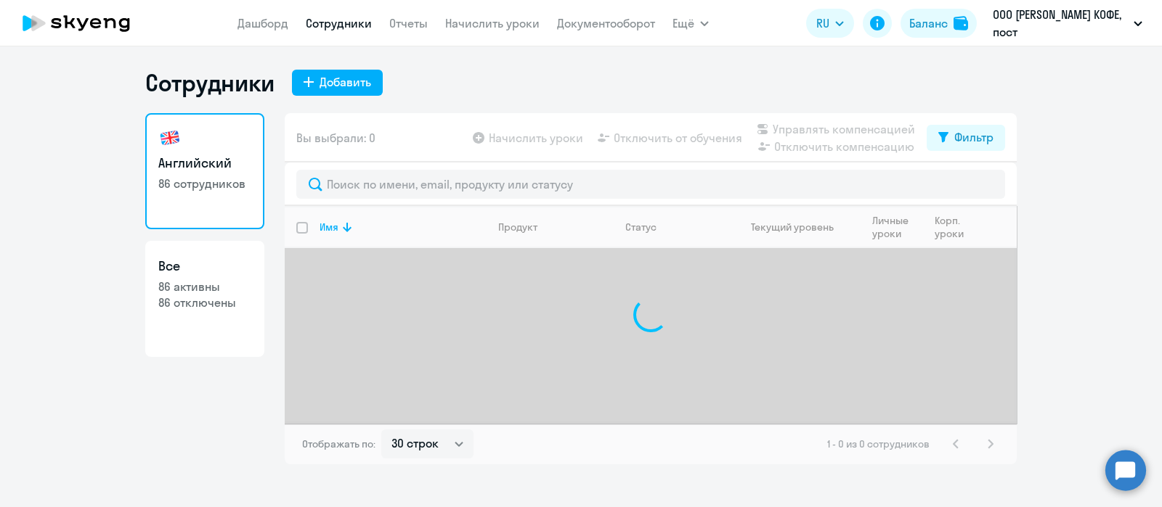
click at [505, 23] on link "Начислить уроки" at bounding box center [492, 23] width 94 height 15
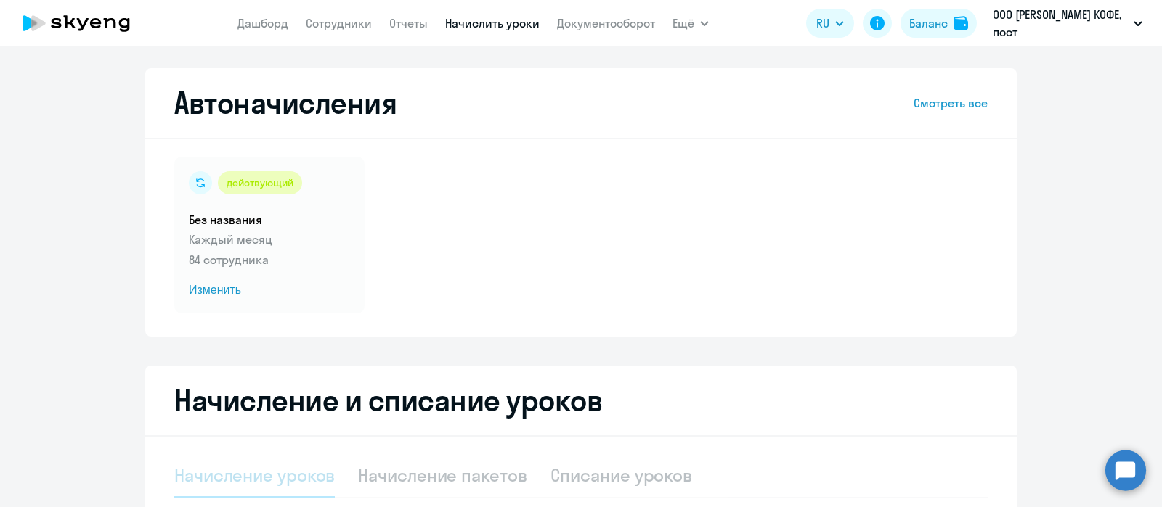
select select "10"
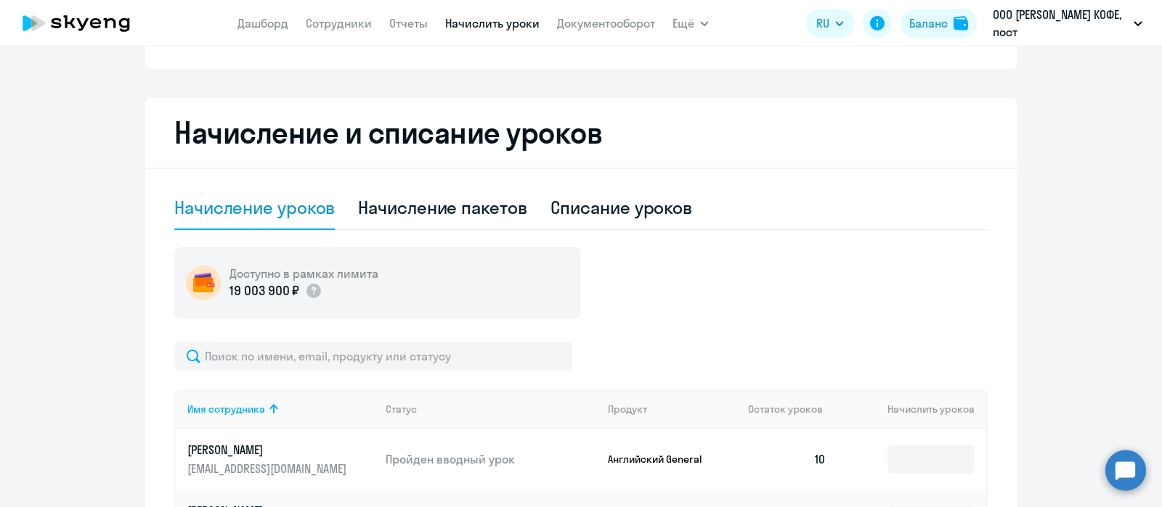
scroll to position [279, 0]
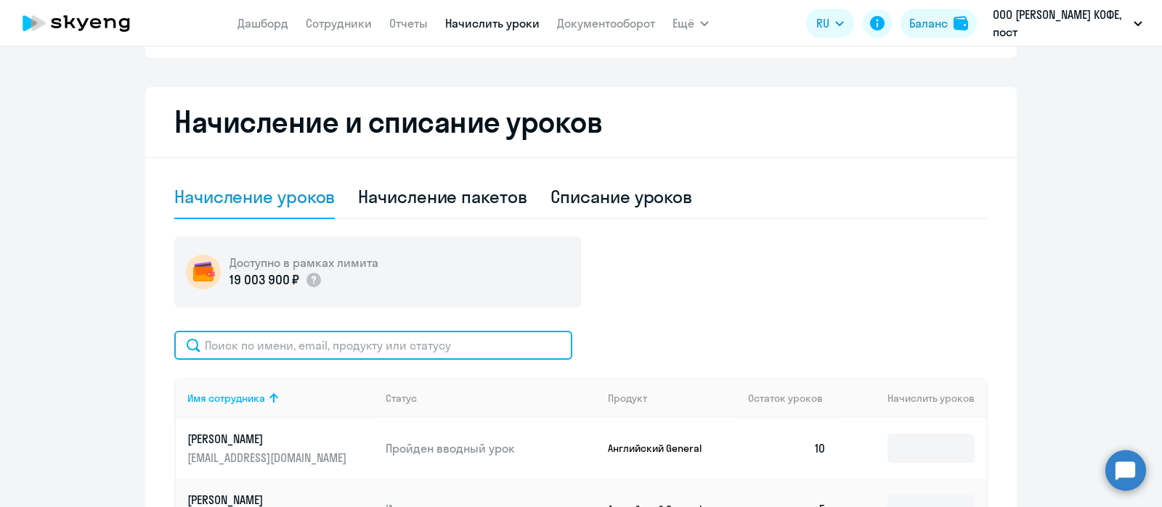
click at [428, 346] on input "text" at bounding box center [373, 345] width 398 height 29
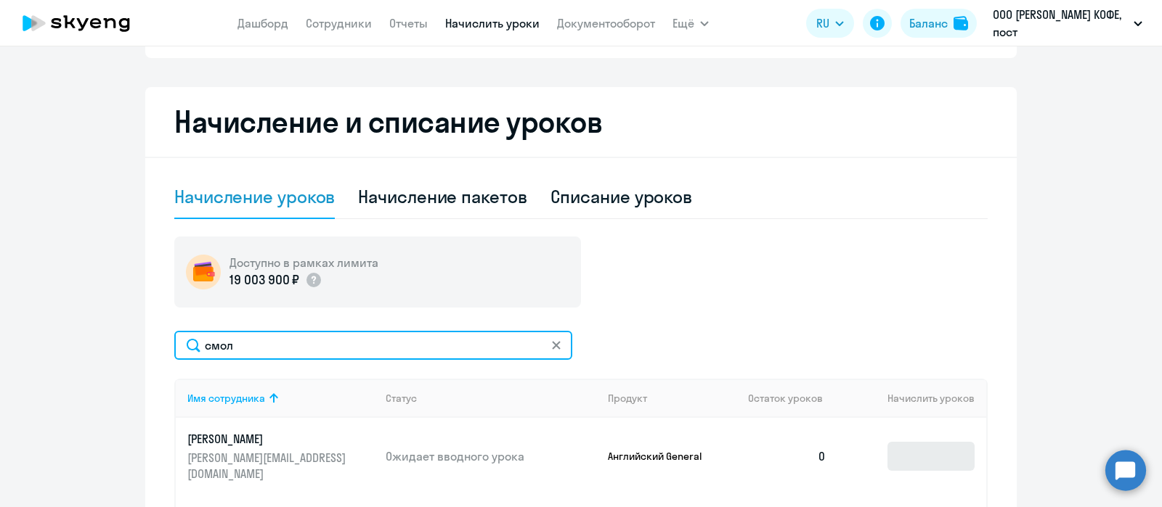
type input "смол"
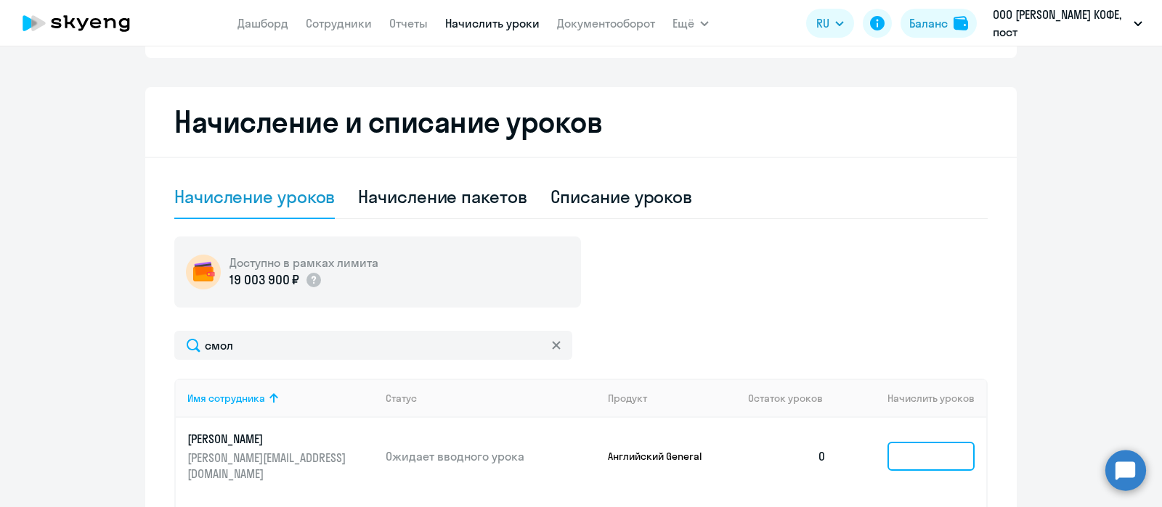
click at [916, 446] on input at bounding box center [930, 456] width 87 height 29
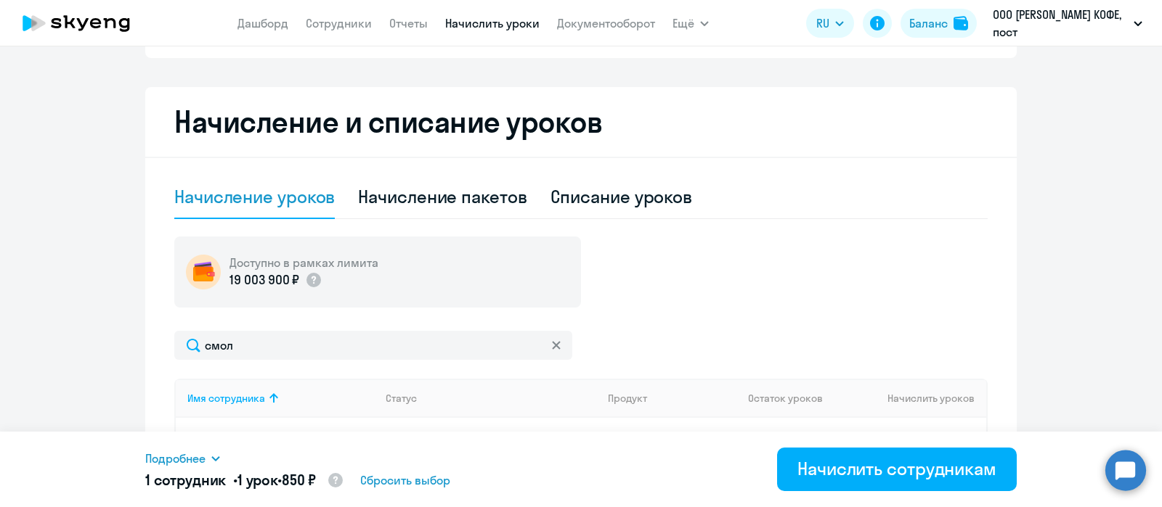
scroll to position [433, 0]
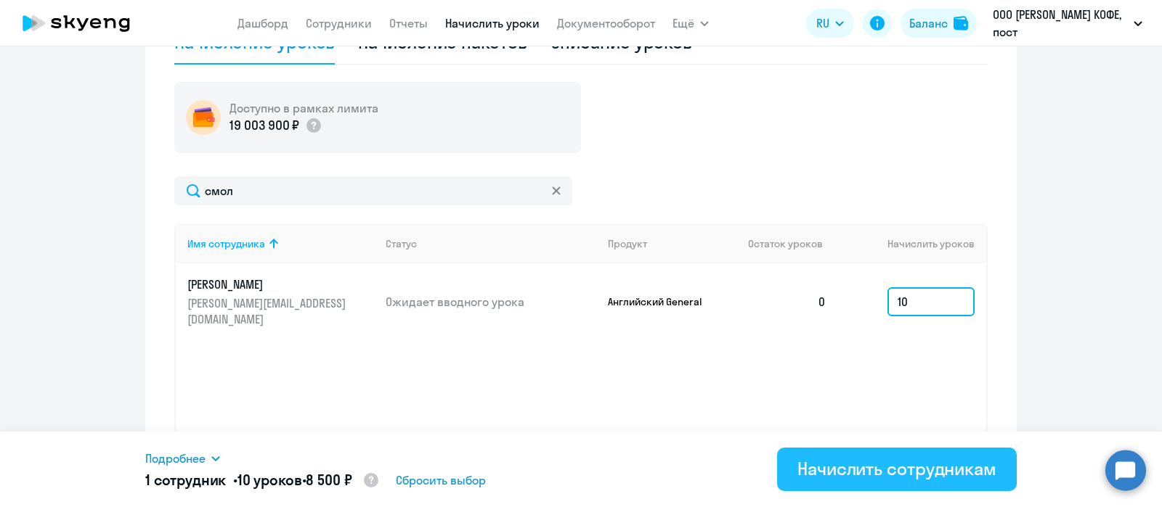
type input "10"
click at [859, 472] on div "Начислить сотрудникам" at bounding box center [896, 468] width 199 height 23
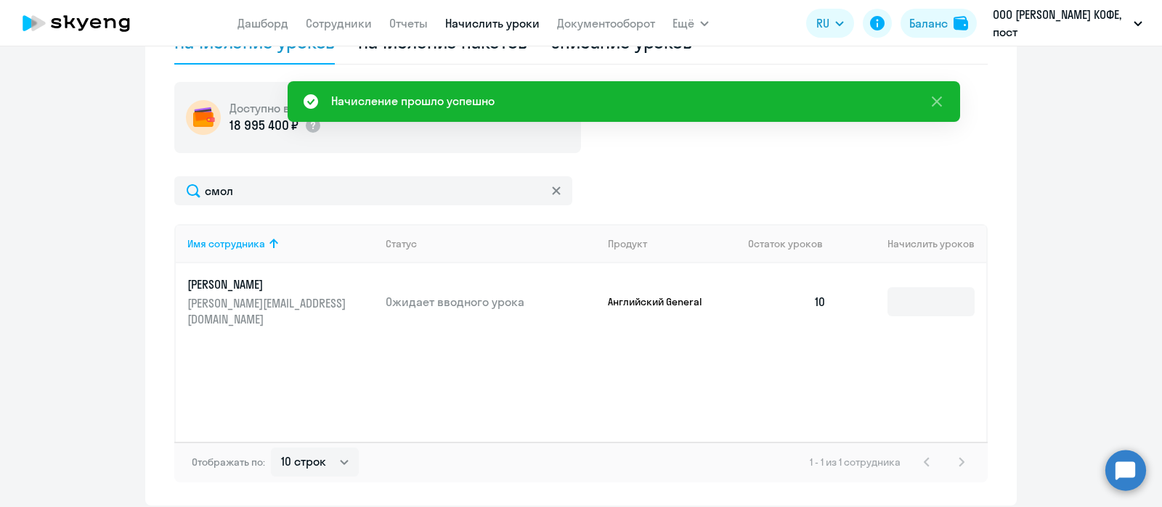
scroll to position [0, 0]
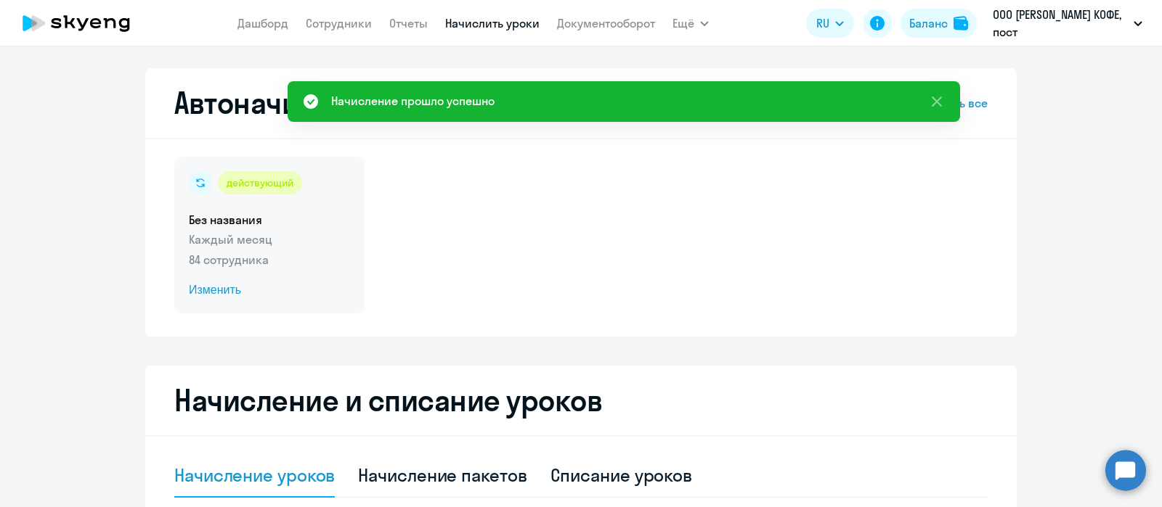
click at [264, 230] on div "действующий Без названия Каждый месяц 84 сотрудника Изменить" at bounding box center [269, 235] width 190 height 157
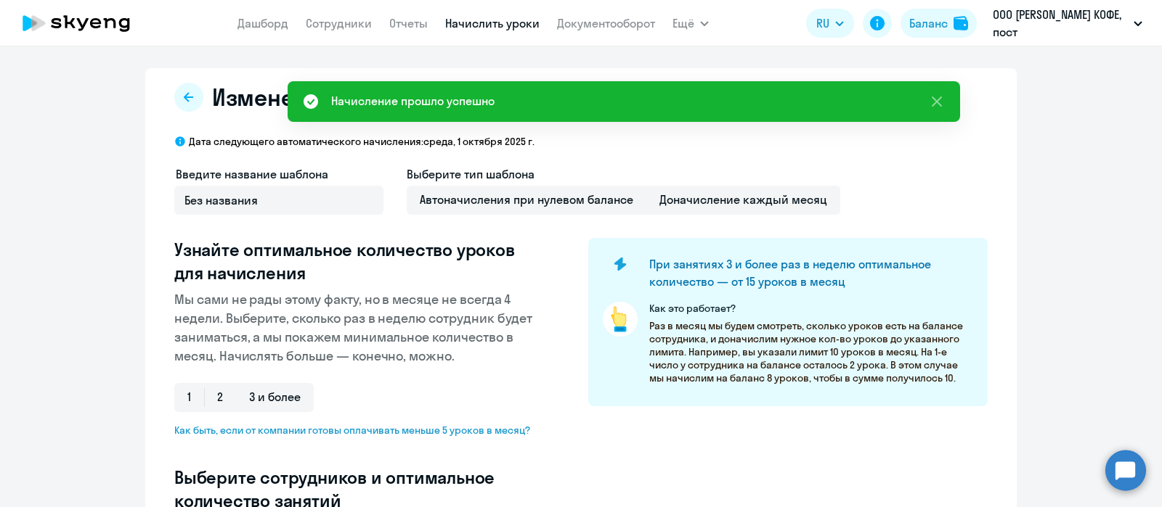
select select "10"
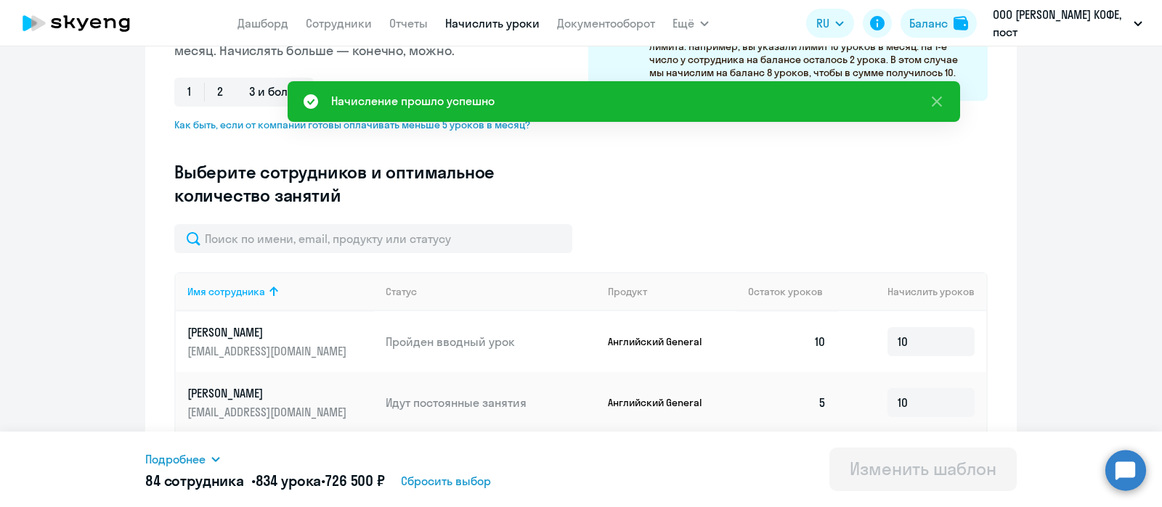
scroll to position [306, 0]
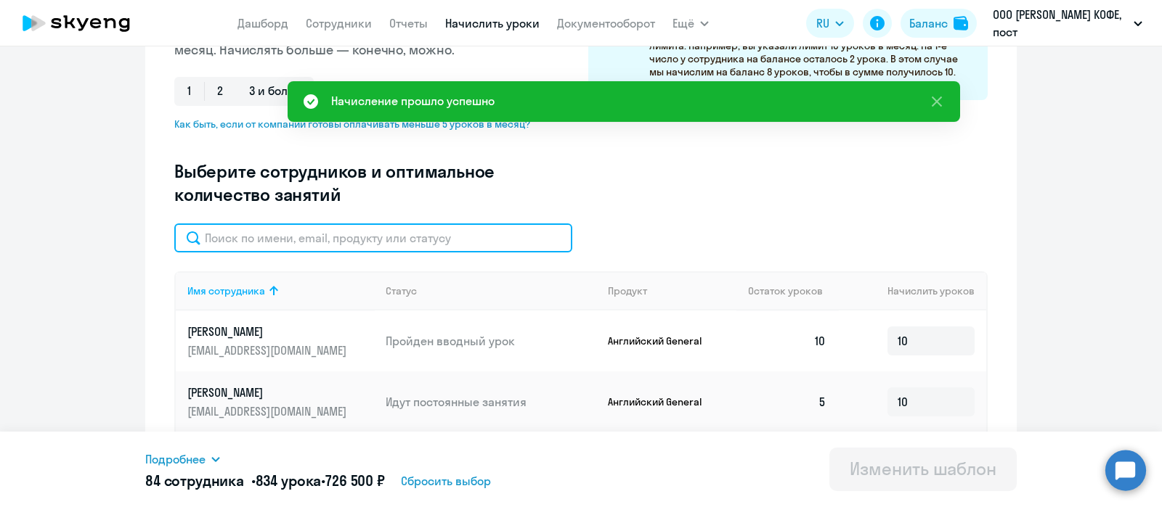
click at [452, 228] on input "text" at bounding box center [373, 238] width 398 height 29
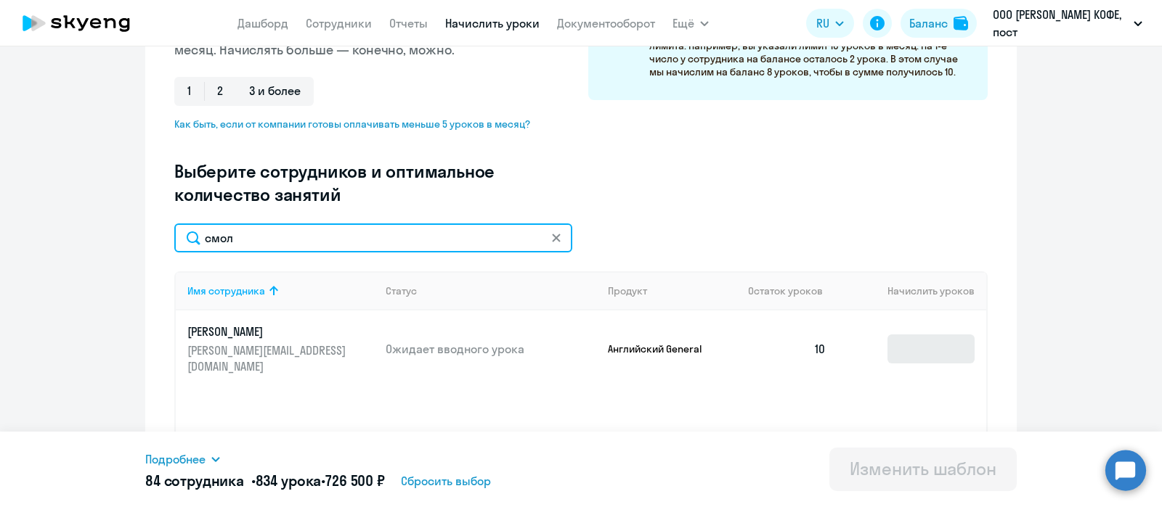
type input "смол"
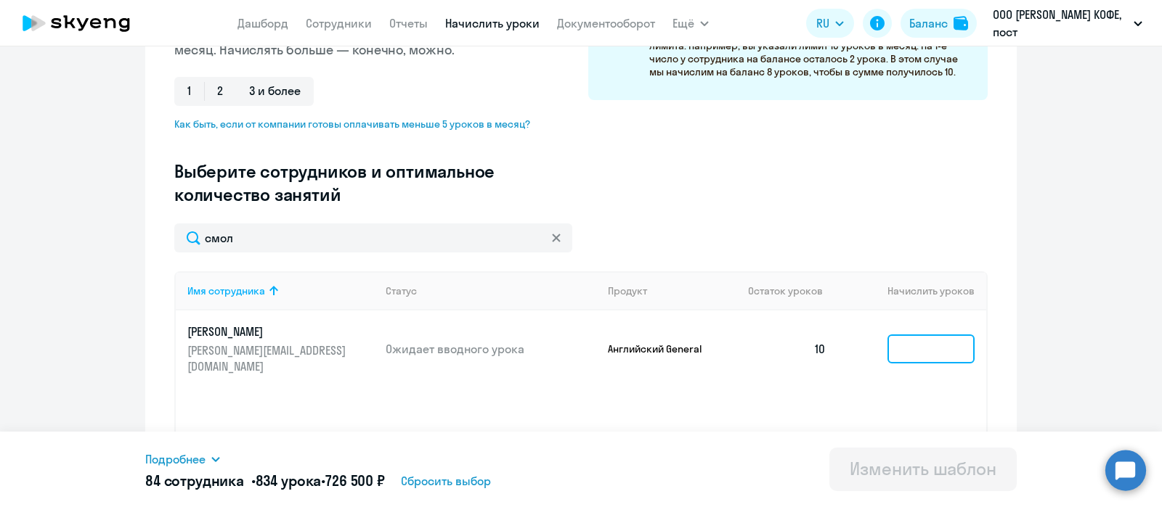
click at [905, 341] on input at bounding box center [930, 349] width 87 height 29
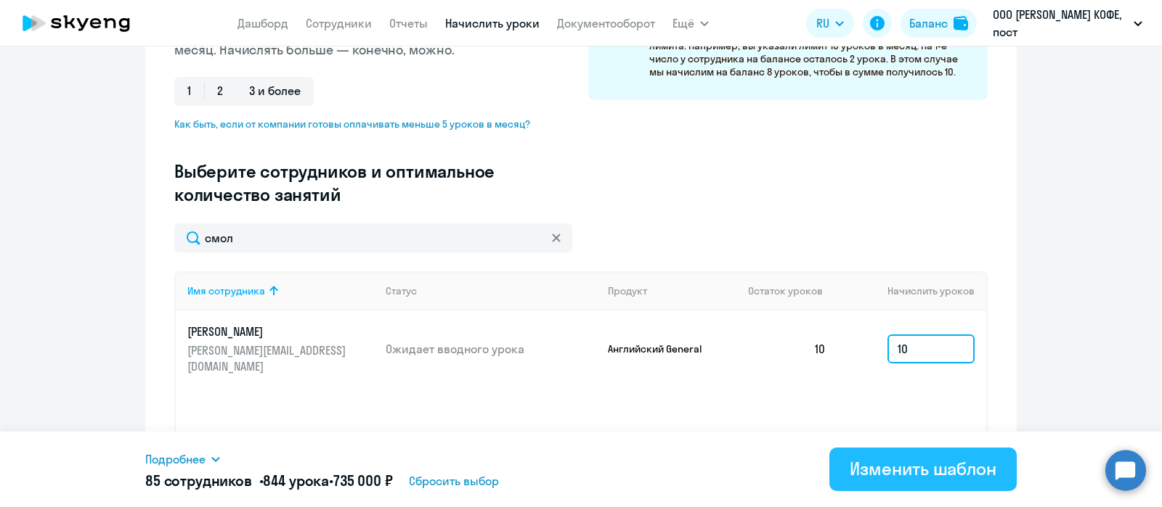
type input "10"
click at [881, 468] on div "Изменить шаблон" at bounding box center [922, 468] width 147 height 23
